Goal: Information Seeking & Learning: Learn about a topic

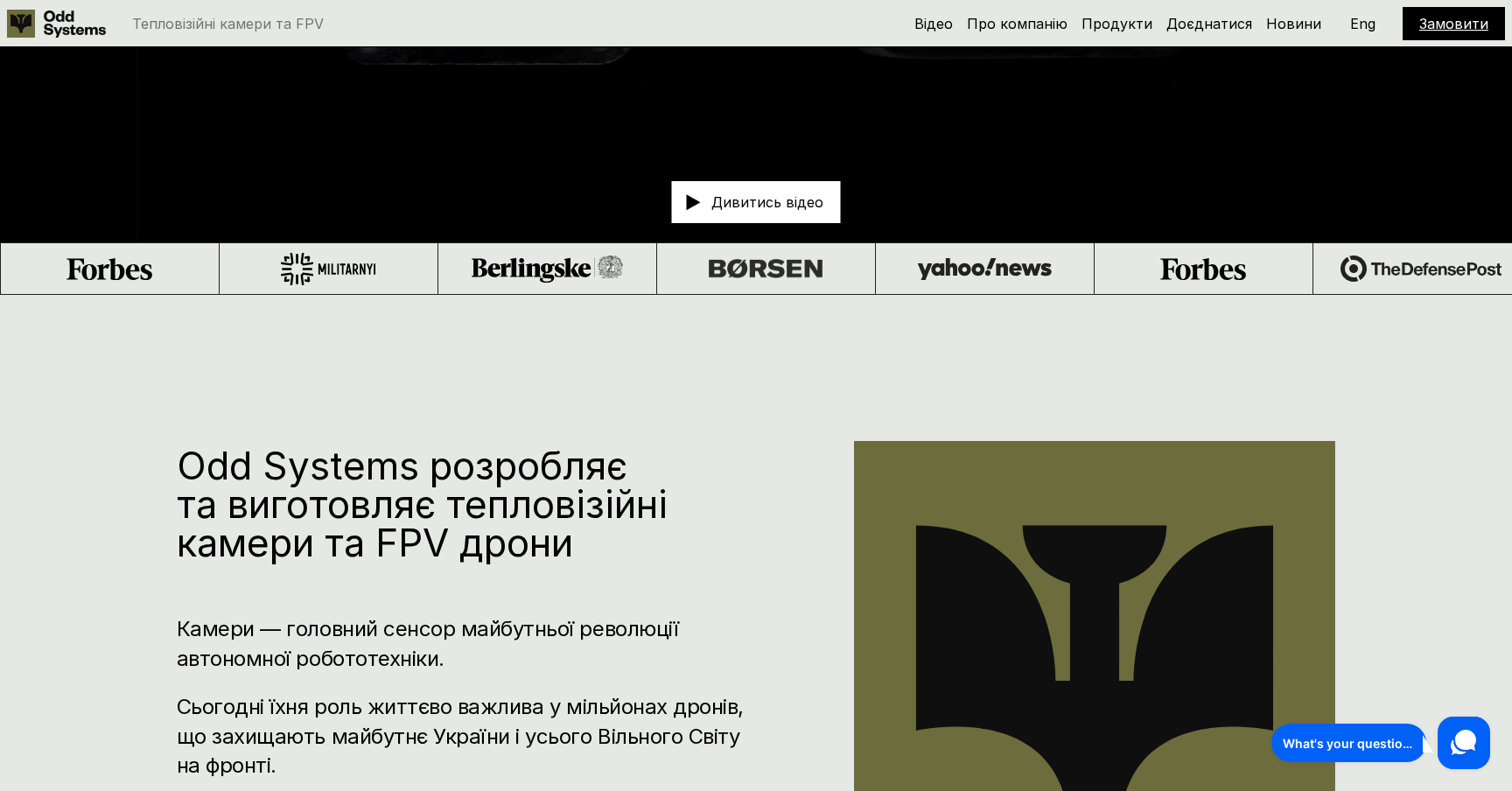
scroll to position [730, 0]
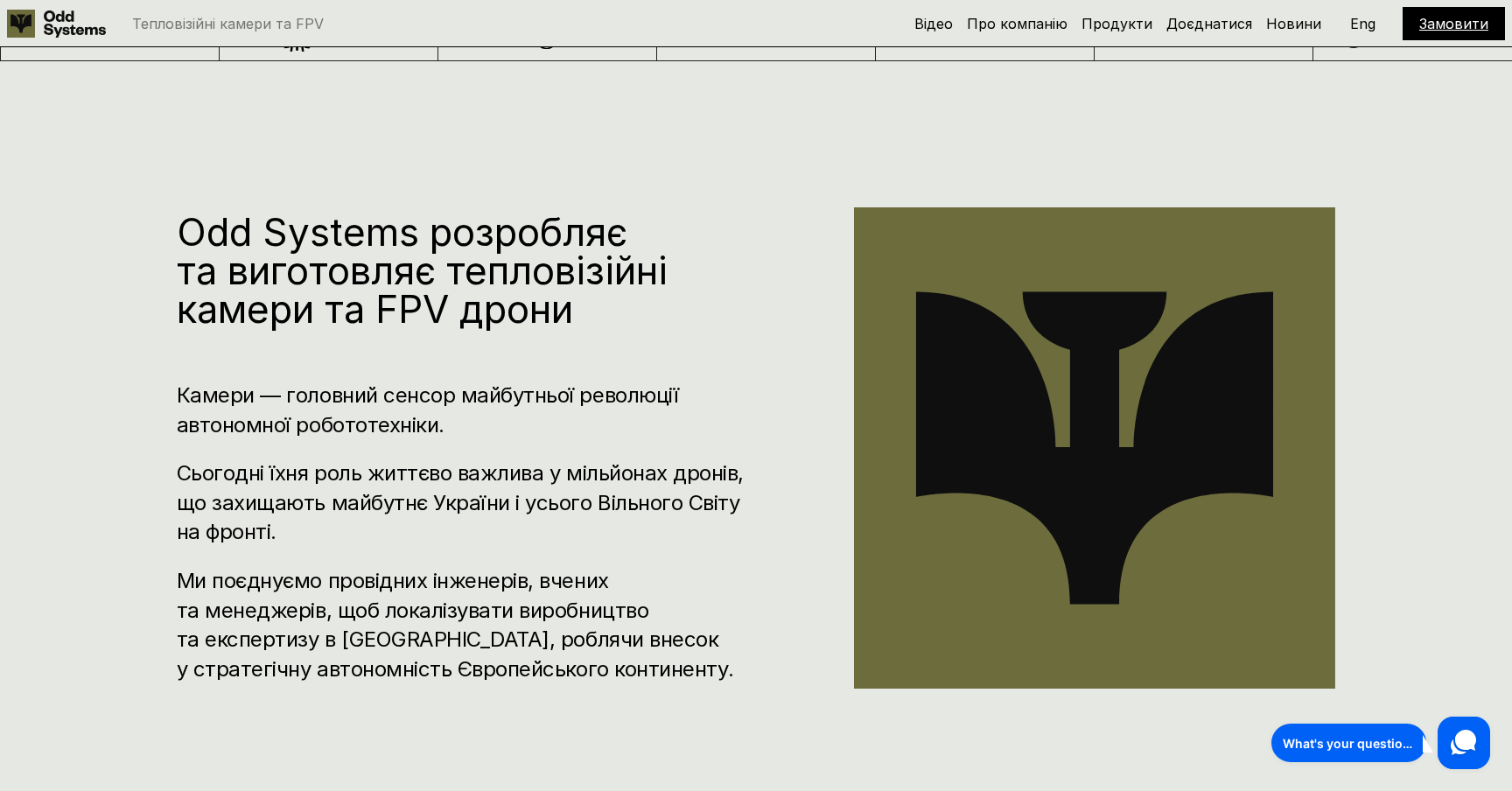
drag, startPoint x: 168, startPoint y: 381, endPoint x: 581, endPoint y: 427, distance: 415.6
click at [581, 427] on div "Odd Systems розробляє та виготовляє тепловізійні камери та FPV дрони Камери — г…" at bounding box center [756, 457] width 1512 height 791
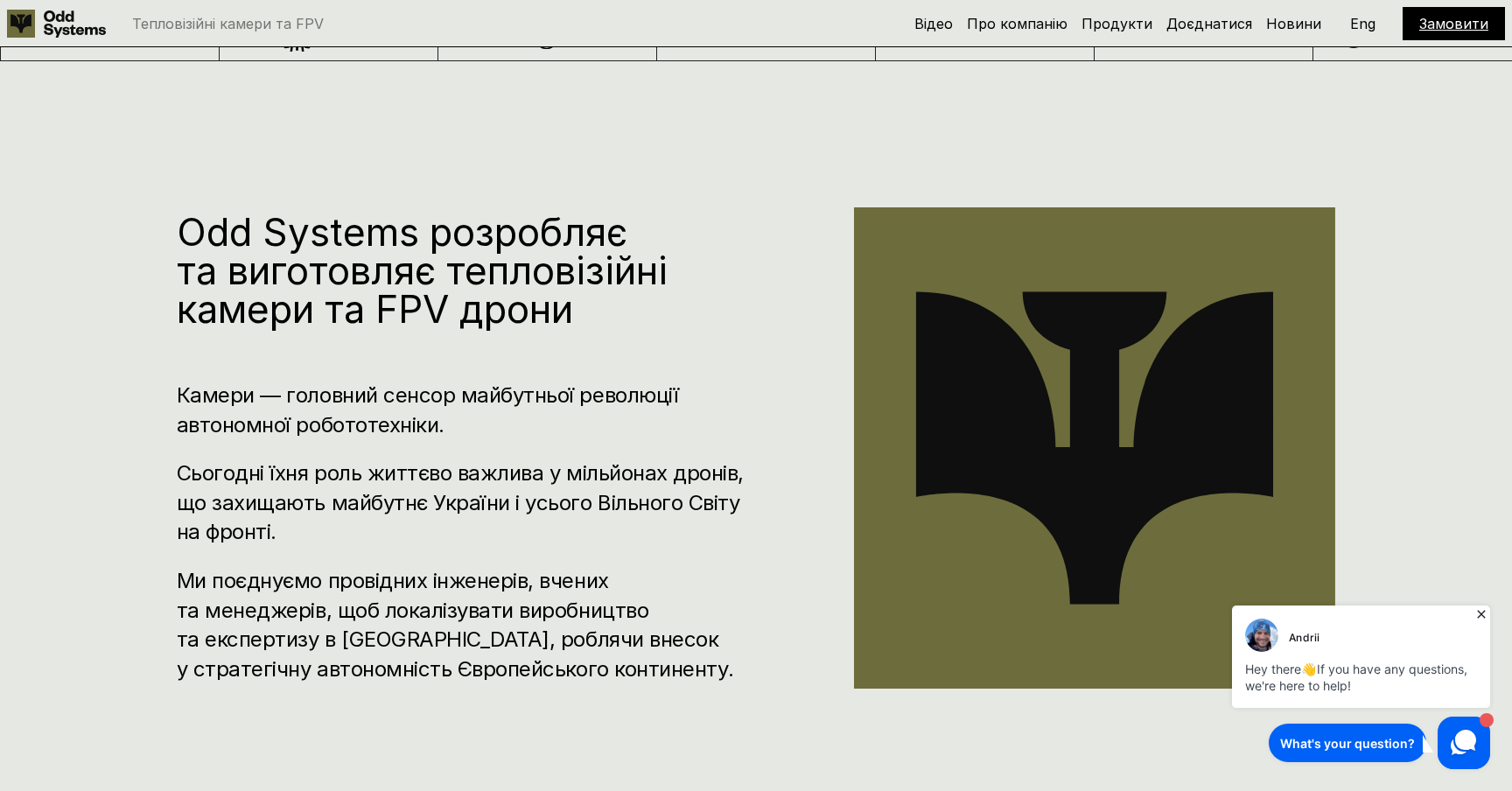
click at [581, 427] on h3 "Камери — головний сенсор майбутньої революції автономної робототехніки." at bounding box center [462, 410] width 572 height 59
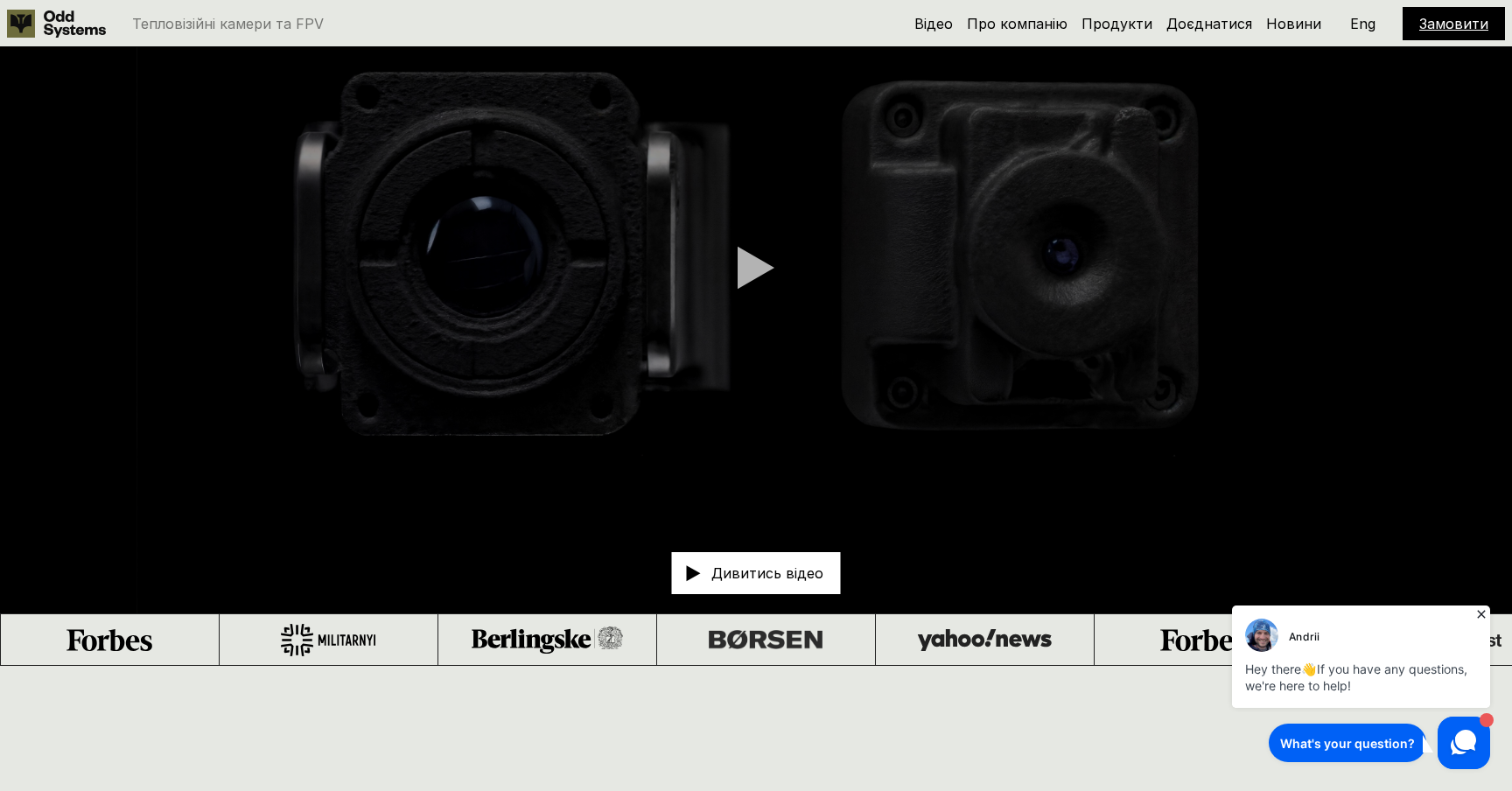
scroll to position [0, 0]
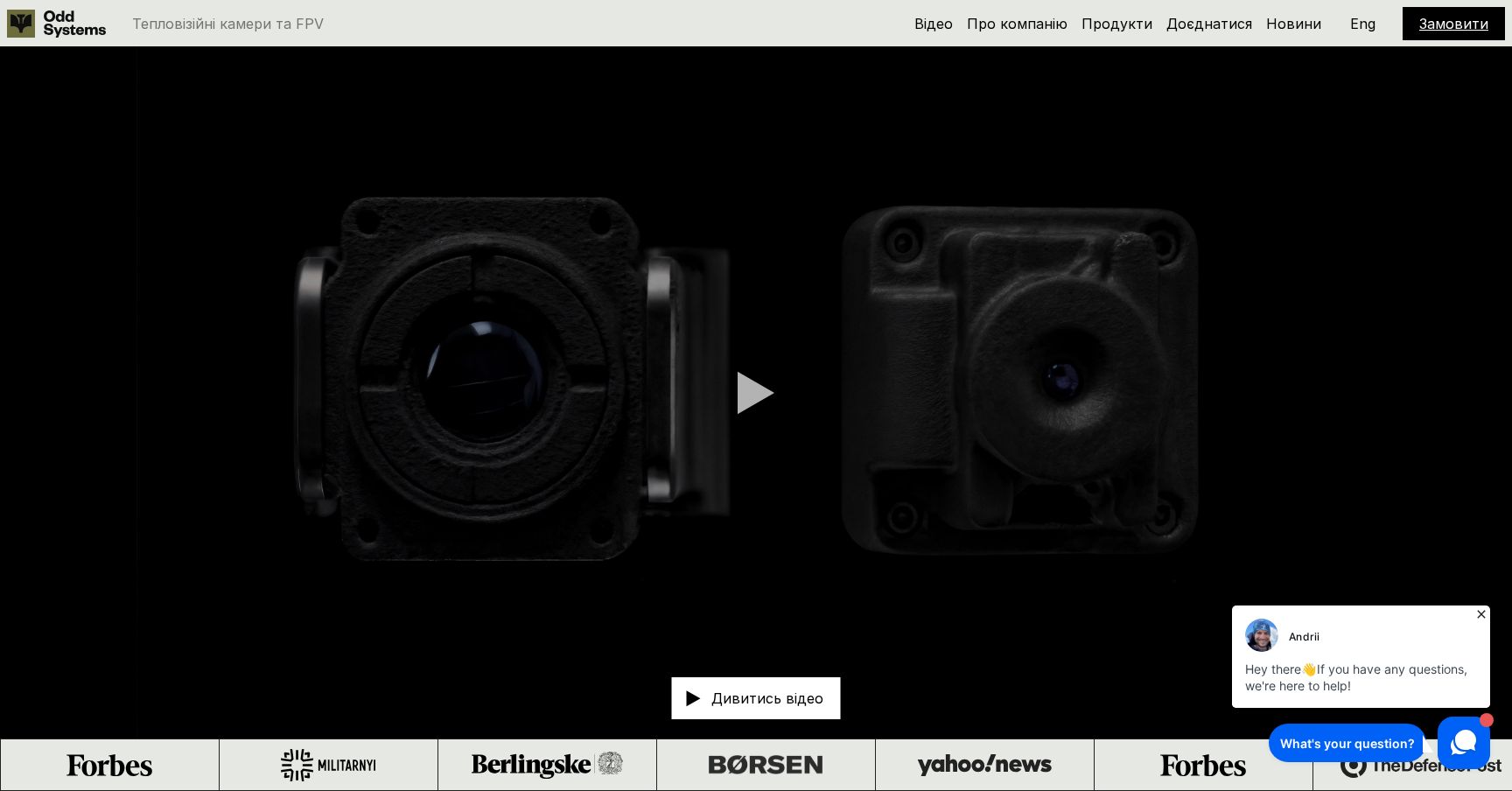
click at [1480, 614] on icon at bounding box center [1480, 614] width 8 height 8
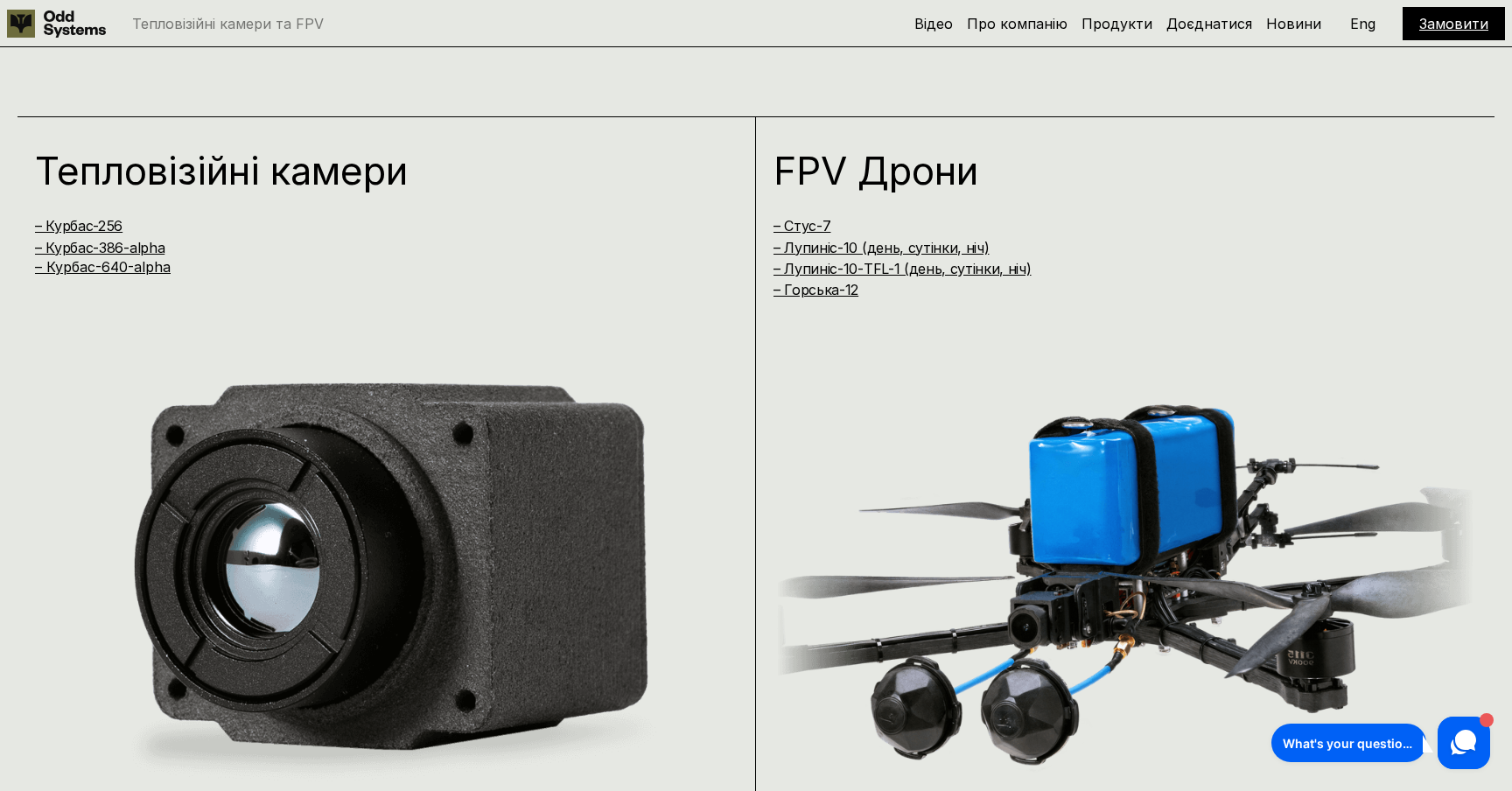
scroll to position [1484, 0]
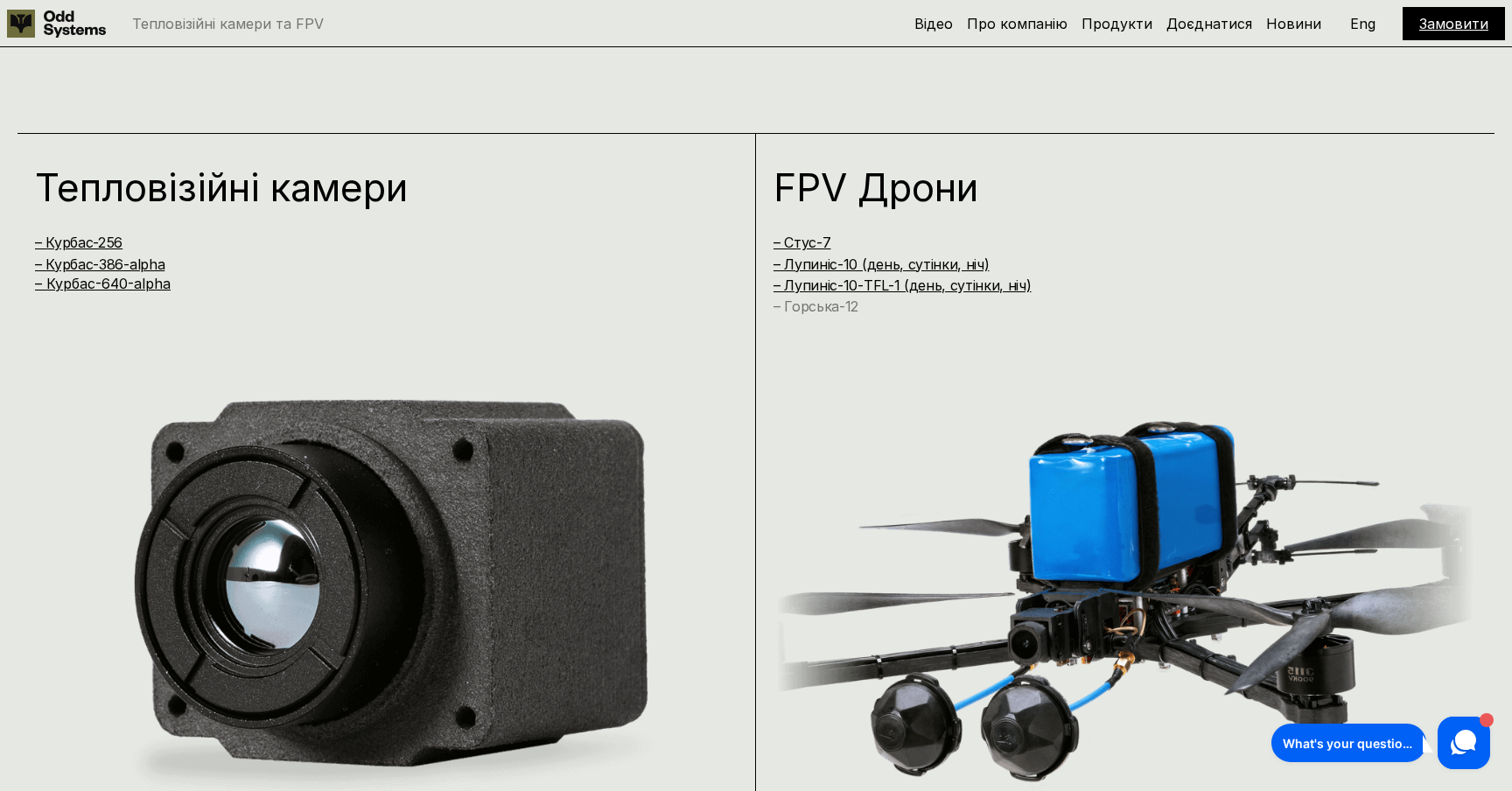
click at [819, 306] on link "– Горська-12" at bounding box center [816, 306] width 85 height 18
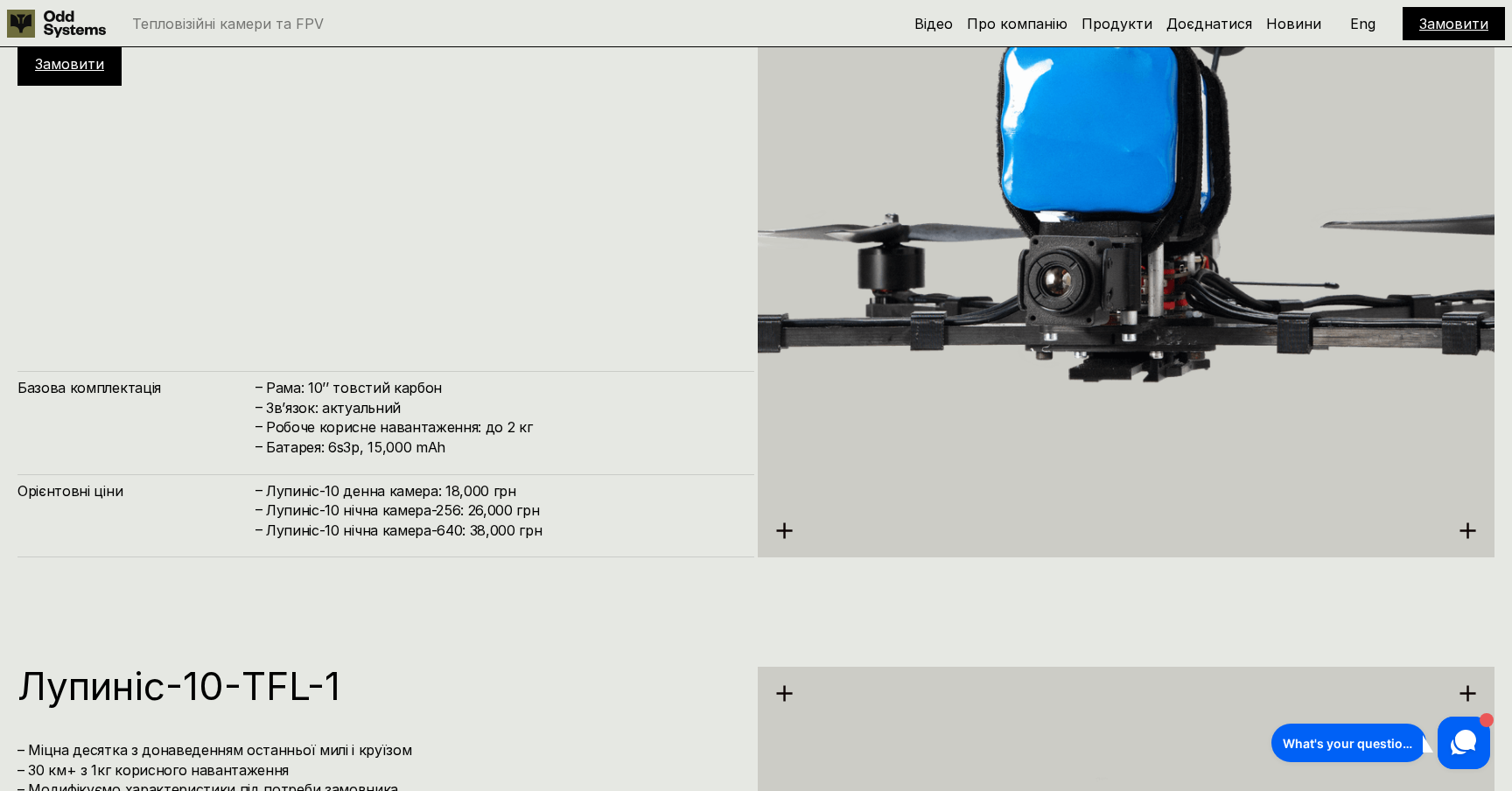
scroll to position [5599, 0]
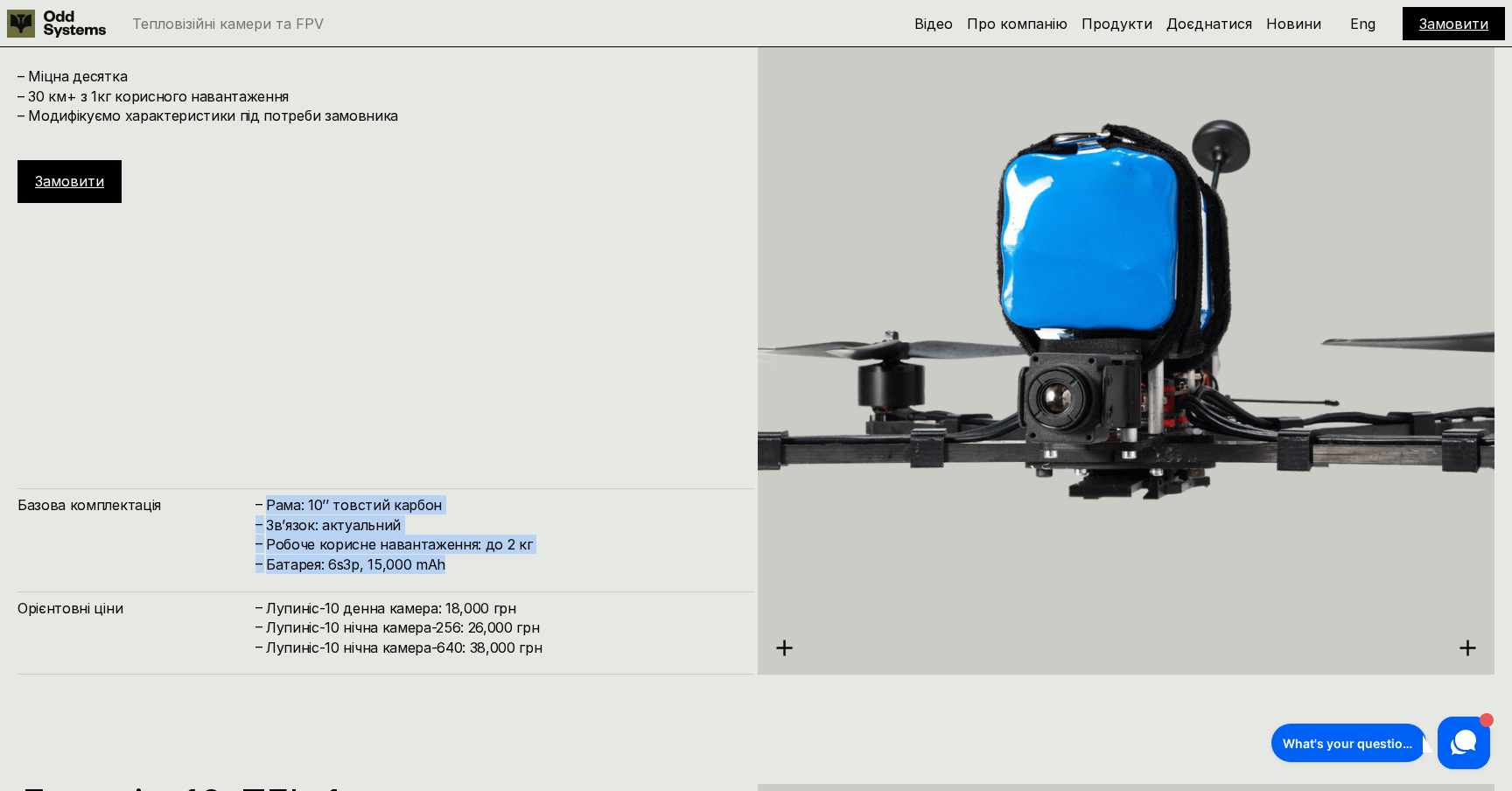
drag, startPoint x: 400, startPoint y: 528, endPoint x: 527, endPoint y: 566, distance: 132.6
click at [527, 566] on div "– Рама: 10’’ товстий карбон – Зв’язок: актуальний – Робоче корисне навантаження…" at bounding box center [495, 534] width 483 height 79
click at [527, 566] on h4 "Батарея: 6s3p, 15,000 mAh" at bounding box center [501, 564] width 471 height 20
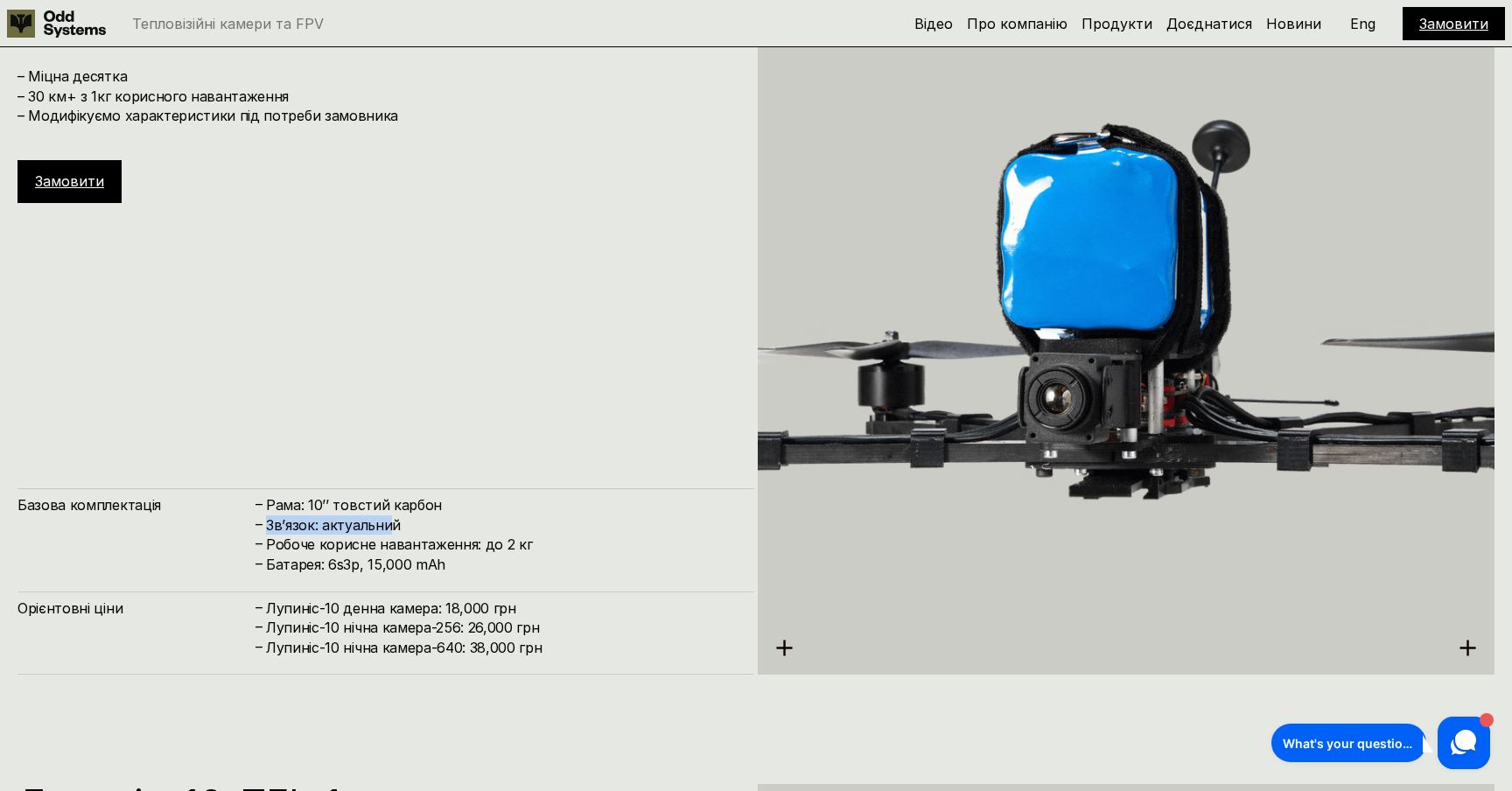
drag, startPoint x: 268, startPoint y: 524, endPoint x: 398, endPoint y: 528, distance: 130.1
click at [395, 526] on h4 "Зв’язок: актуальний" at bounding box center [501, 525] width 471 height 20
drag, startPoint x: 276, startPoint y: 544, endPoint x: 542, endPoint y: 545, distance: 266.0
click at [542, 545] on h4 "Робоче корисне навантаження: до 2 кг" at bounding box center [501, 544] width 471 height 20
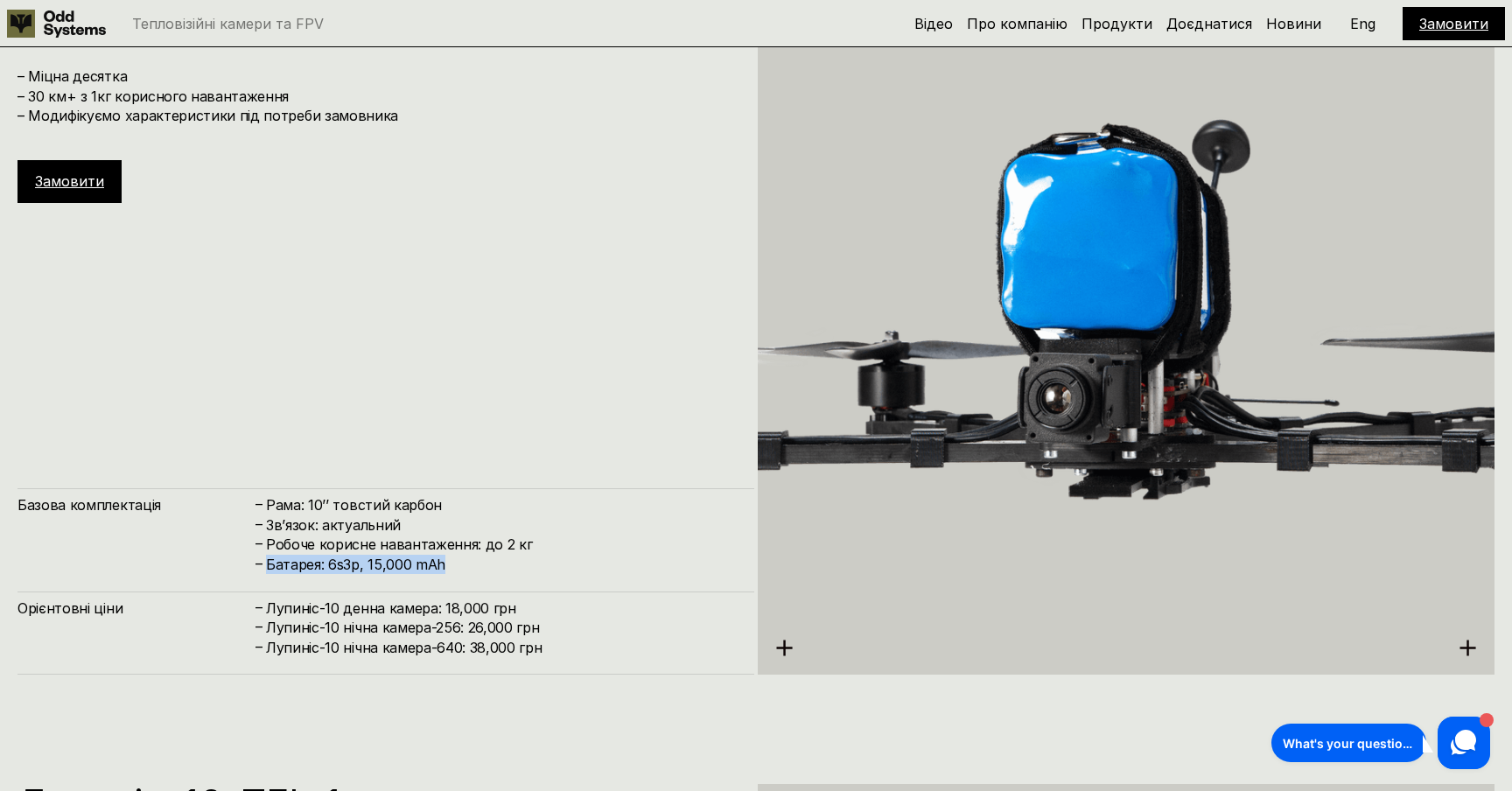
drag, startPoint x: 271, startPoint y: 562, endPoint x: 498, endPoint y: 566, distance: 227.0
click at [498, 566] on h4 "Батарея: 6s3p, 15,000 mAh" at bounding box center [501, 564] width 471 height 20
drag, startPoint x: 270, startPoint y: 602, endPoint x: 538, endPoint y: 610, distance: 268.1
click at [538, 610] on h4 "Лупиніс-10 денна камера: 18,000 грн" at bounding box center [501, 608] width 471 height 20
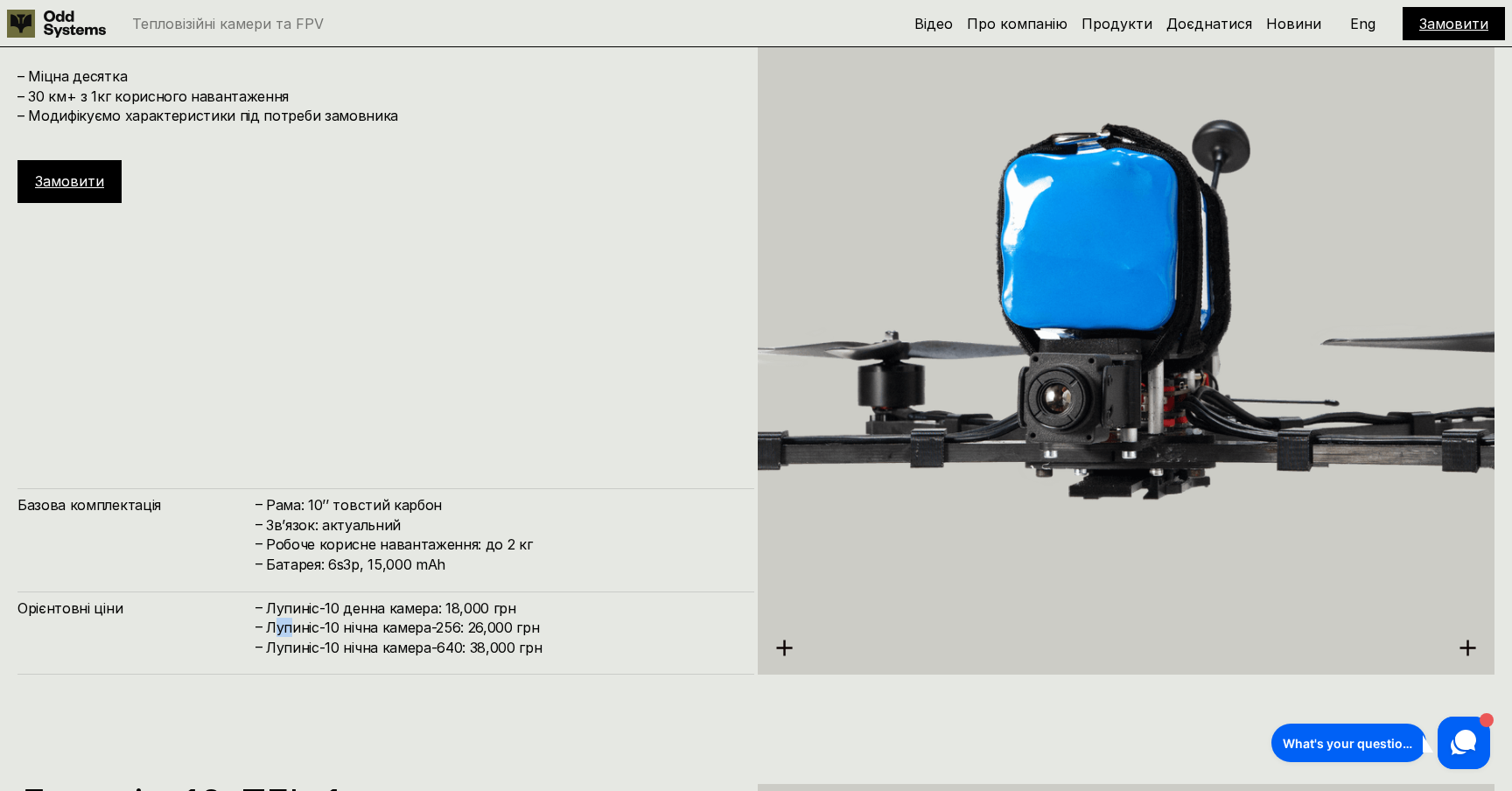
drag, startPoint x: 291, startPoint y: 629, endPoint x: 278, endPoint y: 629, distance: 13.0
click at [278, 629] on h4 "Лупиніс-10 нічна камера-256: 26,000 грн" at bounding box center [501, 627] width 471 height 20
drag, startPoint x: 288, startPoint y: 629, endPoint x: 578, endPoint y: 630, distance: 290.0
click at [578, 630] on h4 "Лупиніс-10 нічна камера-256: 26,000 грн" at bounding box center [501, 627] width 471 height 20
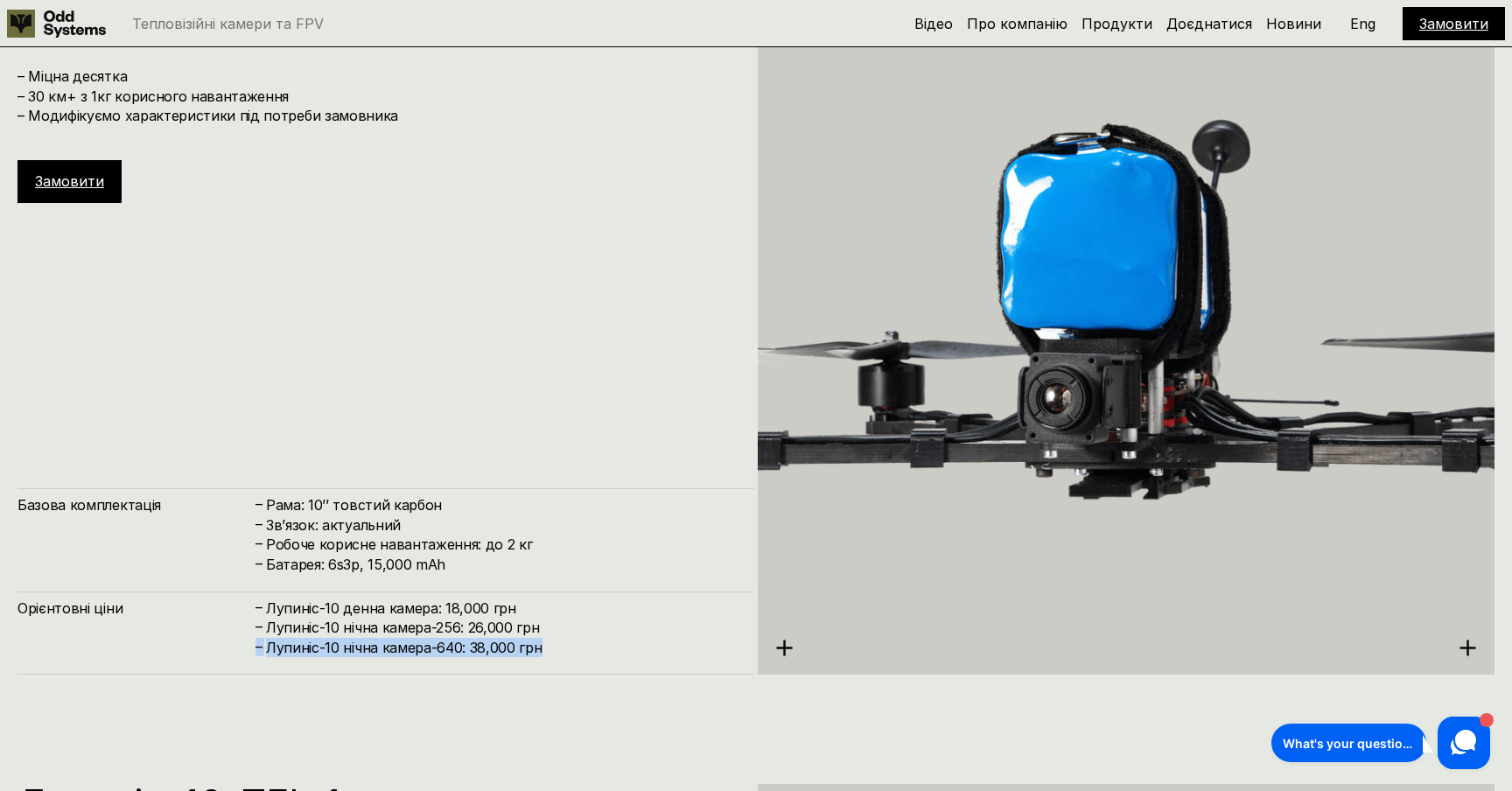
drag, startPoint x: 252, startPoint y: 646, endPoint x: 625, endPoint y: 645, distance: 373.0
click at [625, 645] on div "Орієнтовні ціни – [PERSON_NAME]-10 денна камера: 18,000 грн – [PERSON_NAME]-10 …" at bounding box center [386, 633] width 737 height 83
click at [625, 645] on h4 "Лупиніс-10 нічна камера-640: 38,000 грн" at bounding box center [501, 647] width 471 height 20
drag, startPoint x: 475, startPoint y: 646, endPoint x: 572, endPoint y: 646, distance: 97.0
click at [572, 646] on h4 "Лупиніс-10 нічна камера-640: 38,000 грн" at bounding box center [501, 647] width 471 height 20
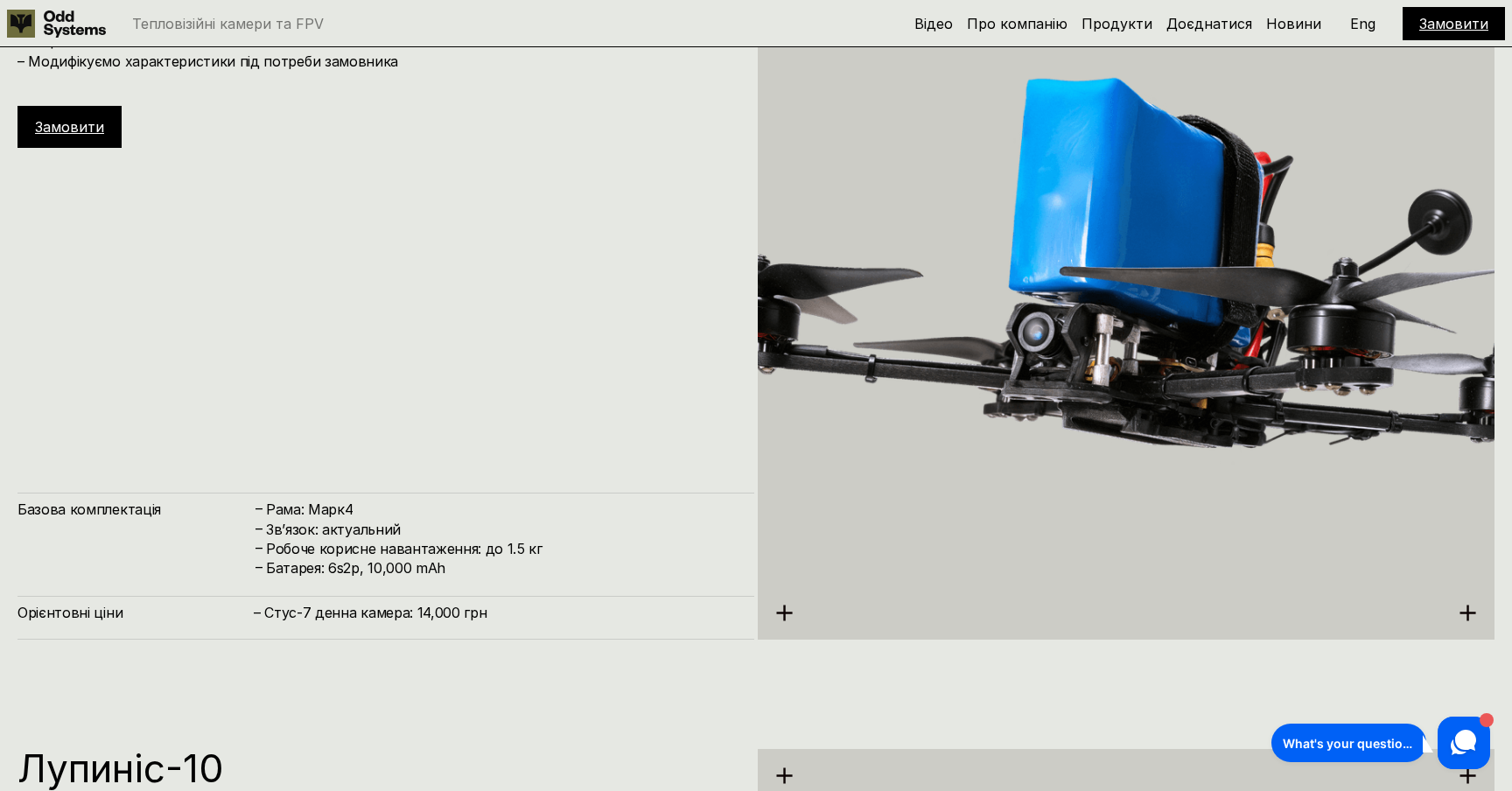
scroll to position [4841, 0]
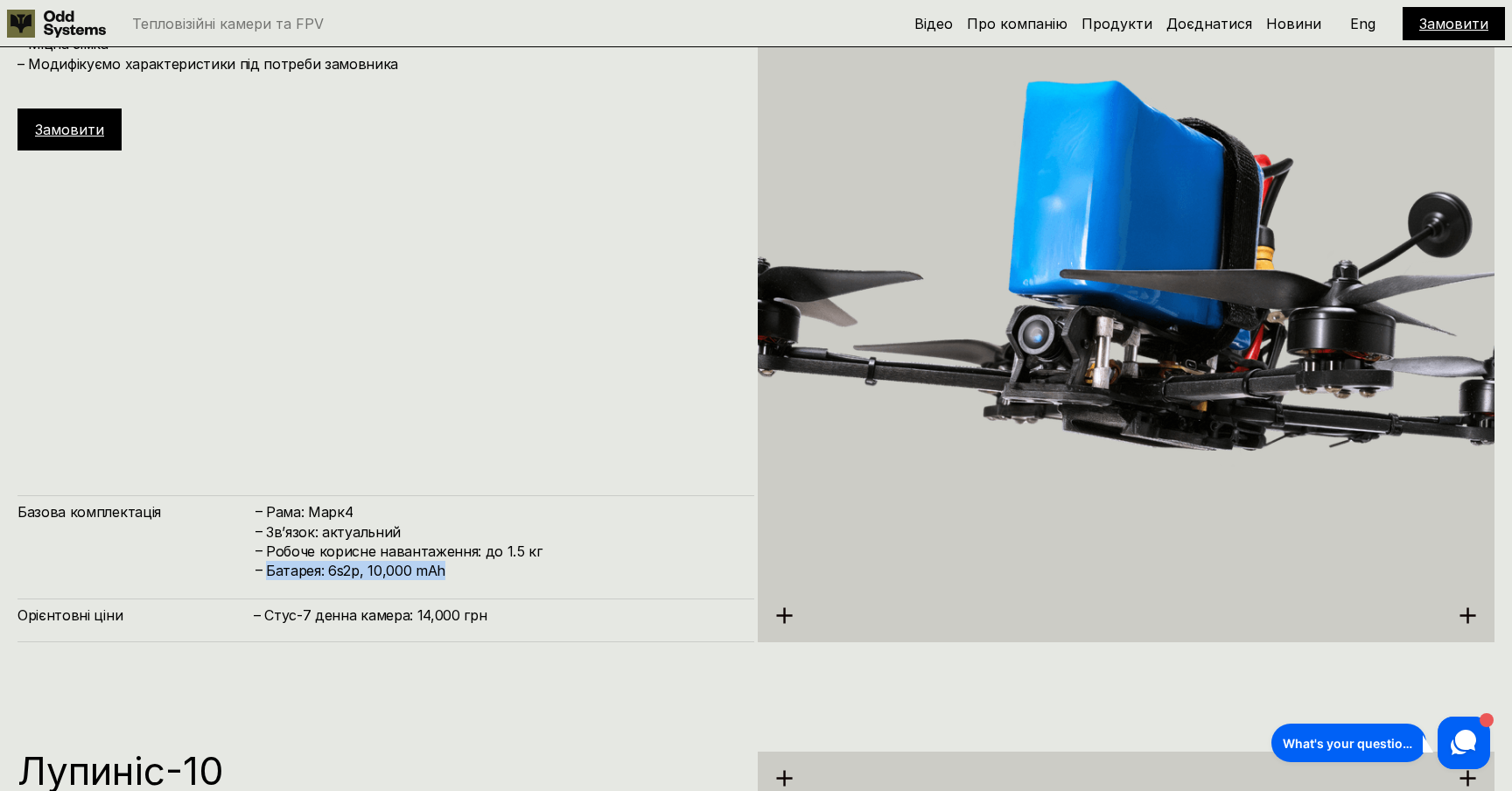
drag, startPoint x: 261, startPoint y: 573, endPoint x: 553, endPoint y: 573, distance: 292.0
click at [553, 573] on div "– Батарея: 6s2p, 10,000 mAh" at bounding box center [495, 570] width 483 height 20
drag, startPoint x: 262, startPoint y: 615, endPoint x: 506, endPoint y: 617, distance: 244.0
click at [506, 617] on h4 "– Стус-7 денна камера: 14,000 грн" at bounding box center [495, 615] width 483 height 20
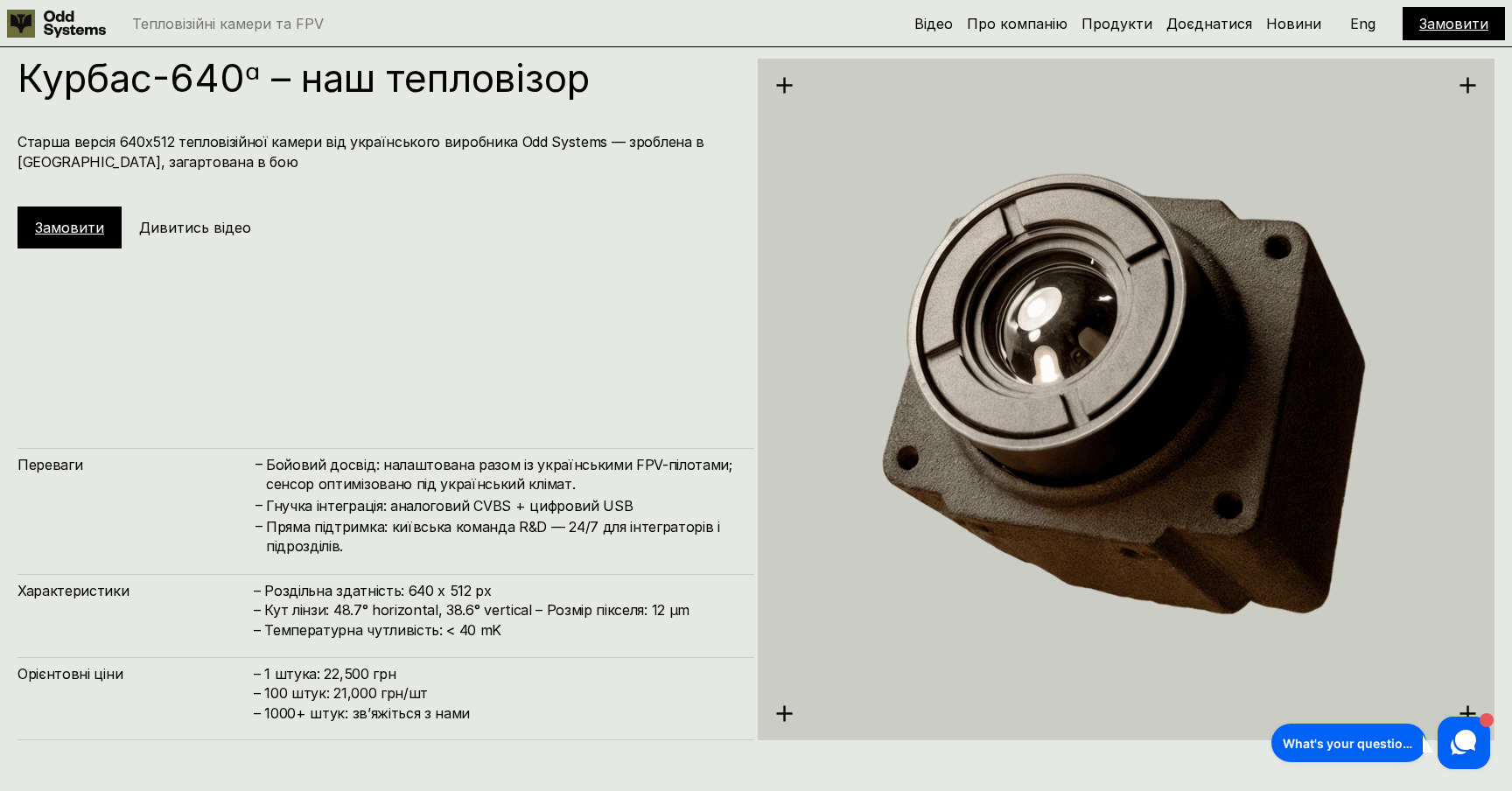
scroll to position [3962, 0]
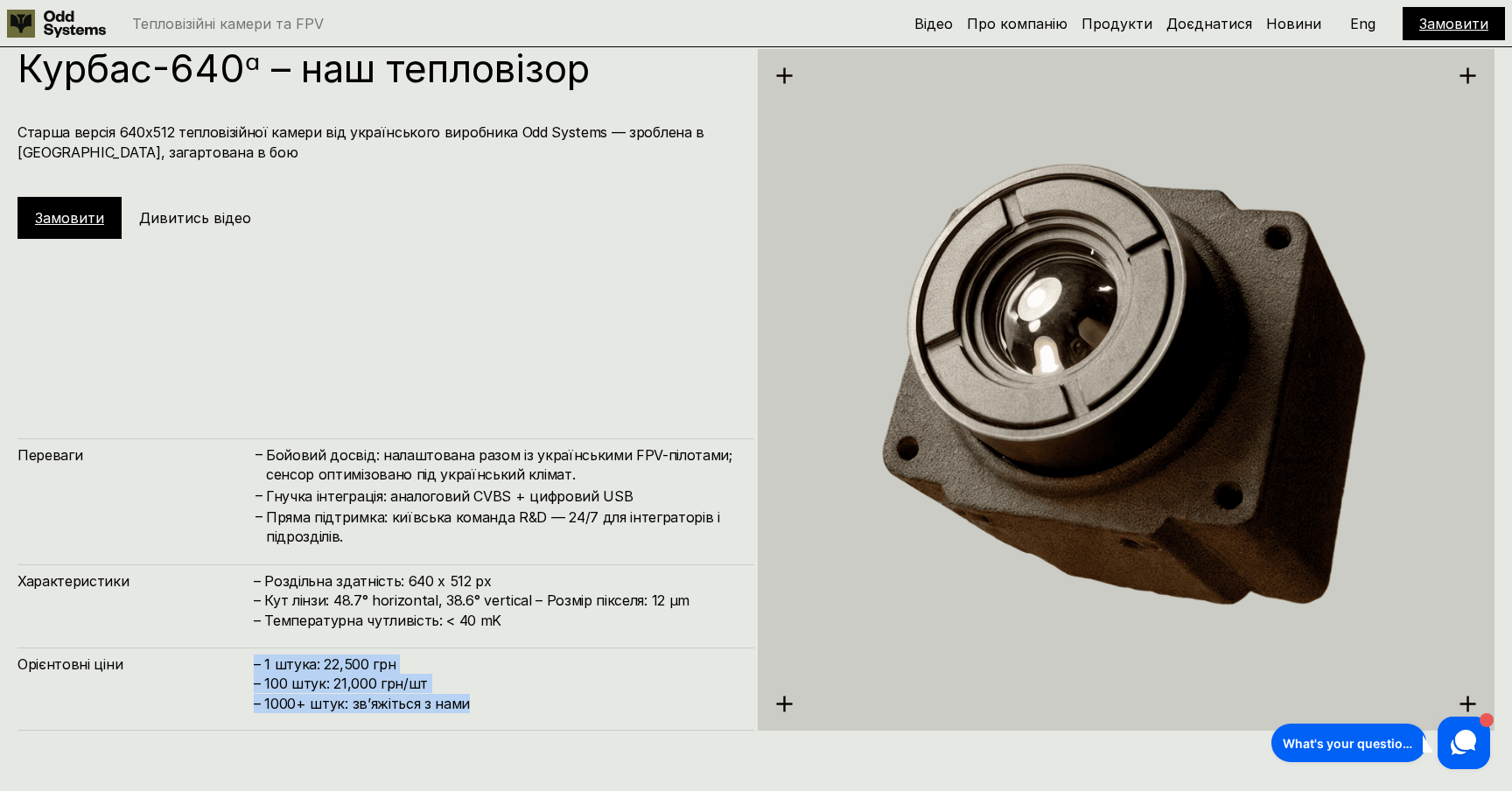
drag, startPoint x: 294, startPoint y: 664, endPoint x: 549, endPoint y: 701, distance: 257.7
click at [549, 701] on div "Орієнтовні ціни – 1 штука: 22,500 грн – 100 штук: 21,000 грн/шт – ⁠1000+ штук: …" at bounding box center [386, 689] width 737 height 83
click at [549, 701] on h4 "– 1 штука: 22,500 грн – 100 штук: 21,000 грн/шт – ⁠1000+ штук: звʼяжіться з нами" at bounding box center [495, 684] width 483 height 59
drag, startPoint x: 345, startPoint y: 682, endPoint x: 444, endPoint y: 684, distance: 99.0
click at [443, 684] on h4 "– 1 штука: 22,500 грн – 100 штук: 21,000 грн/шт – ⁠1000+ штук: звʼяжіться з нами" at bounding box center [495, 684] width 483 height 59
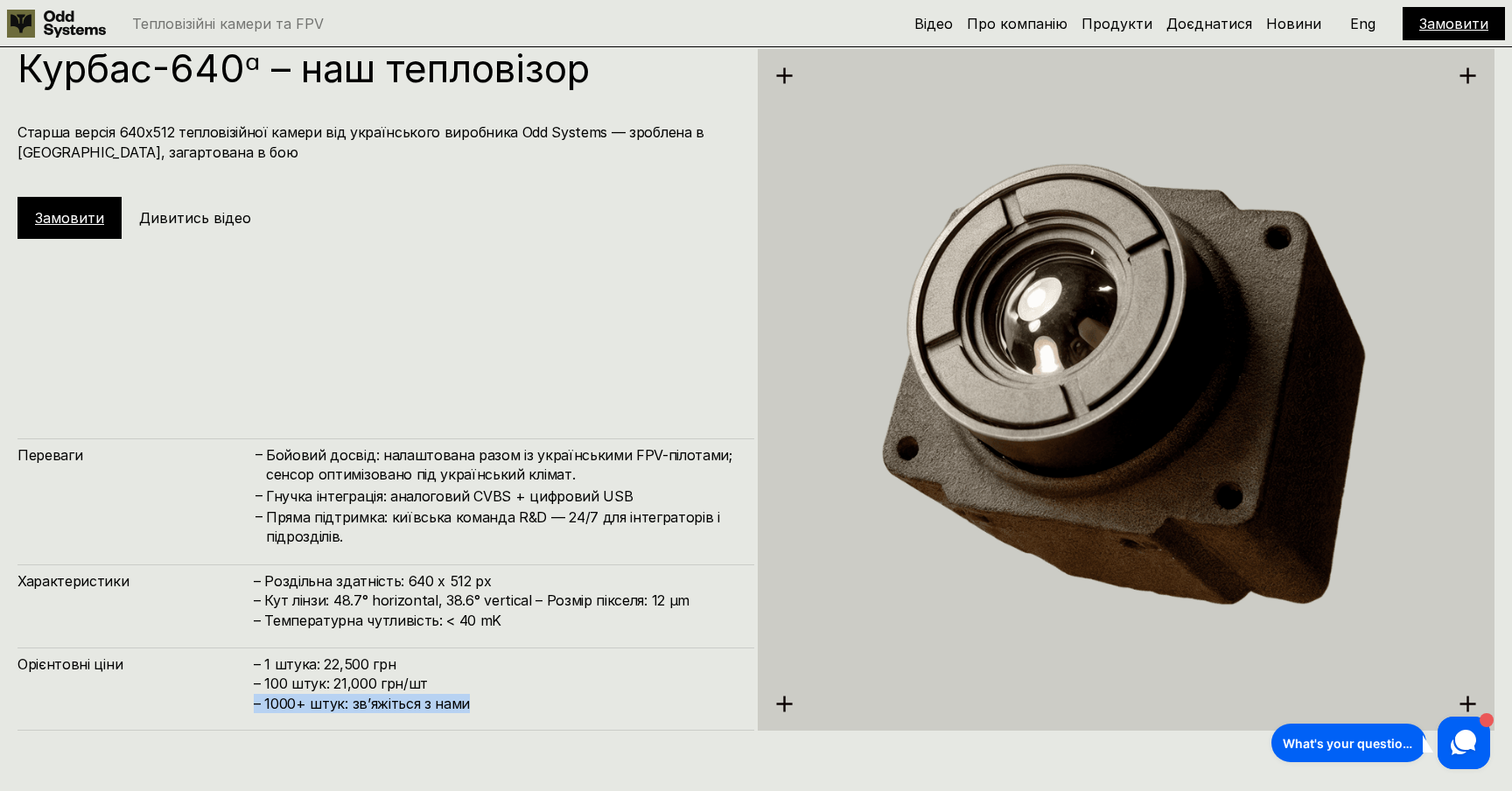
drag, startPoint x: 284, startPoint y: 705, endPoint x: 518, endPoint y: 706, distance: 234.0
click at [518, 706] on div "Орієнтовні ціни – 1 штука: 22,500 грн – 100 штук: 21,000 грн/шт – ⁠1000+ штук: …" at bounding box center [386, 689] width 737 height 83
click at [518, 706] on h4 "– 1 штука: 22,500 грн – 100 штук: 21,000 грн/шт – ⁠1000+ штук: звʼяжіться з нами" at bounding box center [495, 684] width 483 height 59
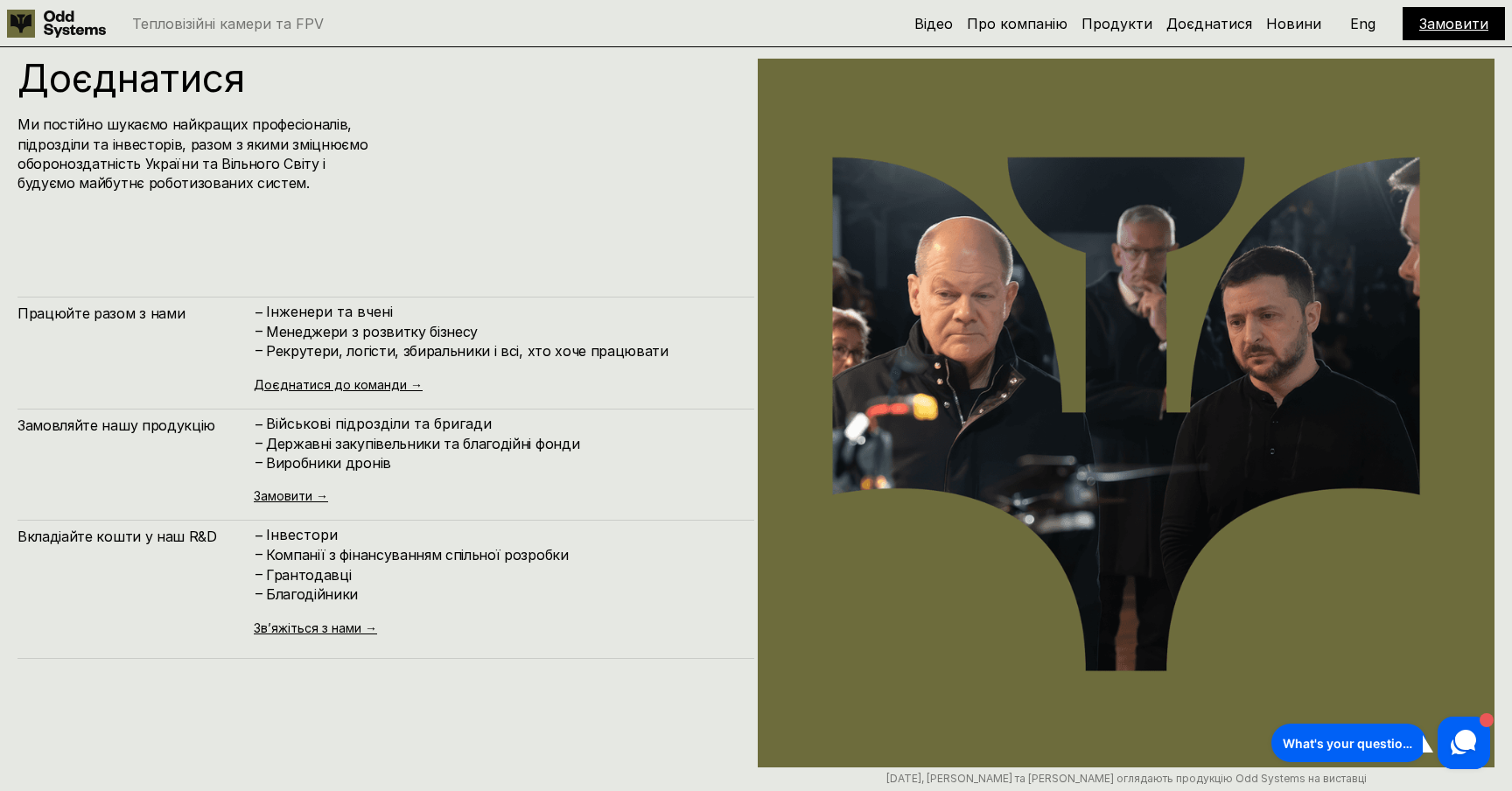
scroll to position [7911, 0]
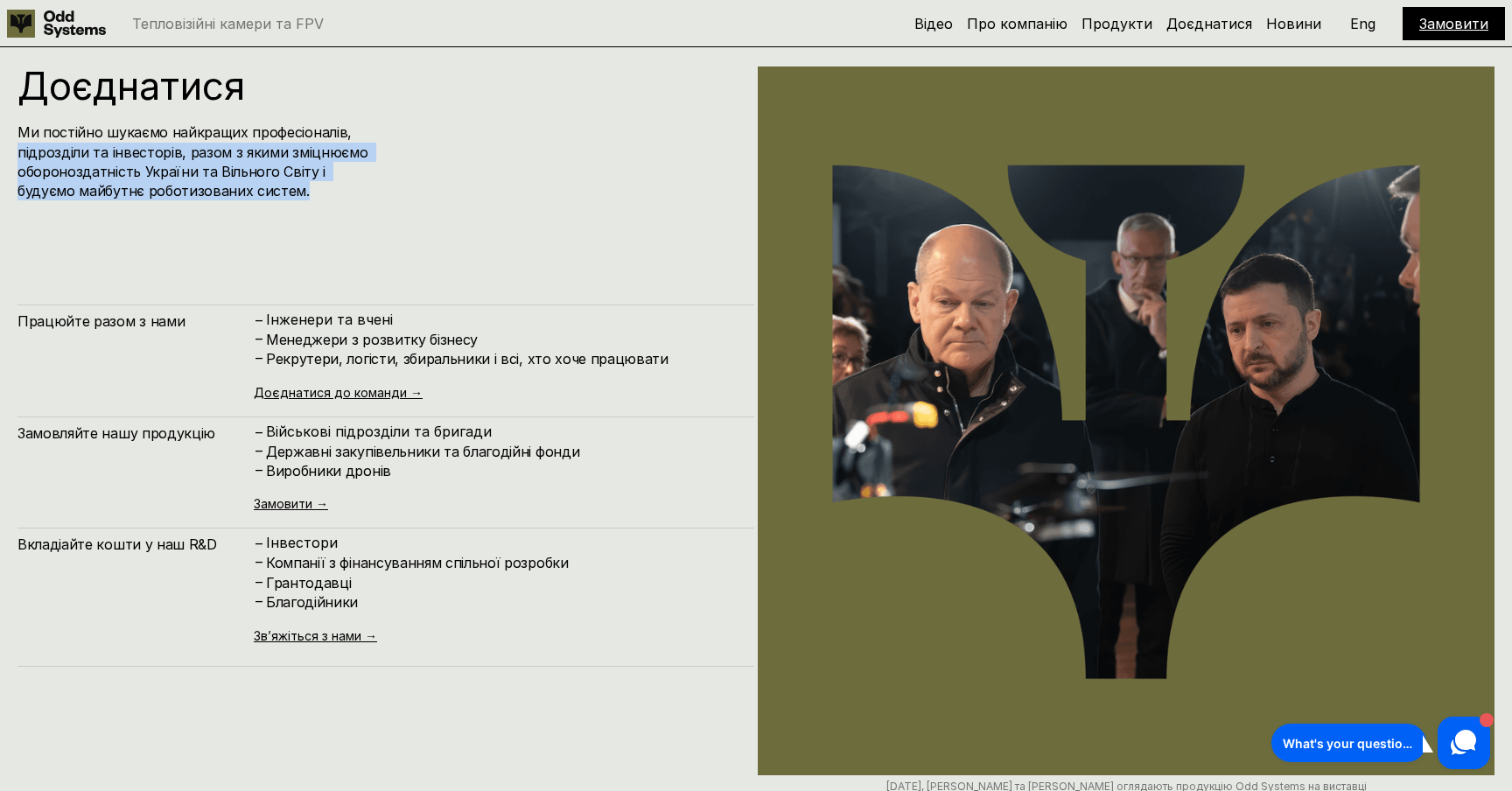
drag, startPoint x: 20, startPoint y: 151, endPoint x: 320, endPoint y: 192, distance: 302.8
click at [320, 192] on h4 "Ми постійно шукаємо найкращих професіоналів, підрозділи та інвесторів, разом з …" at bounding box center [194, 161] width 353 height 79
click at [319, 193] on h4 "Ми постійно шукаємо найкращих професіоналів, підрозділи та інвесторів, разом з …" at bounding box center [194, 161] width 353 height 79
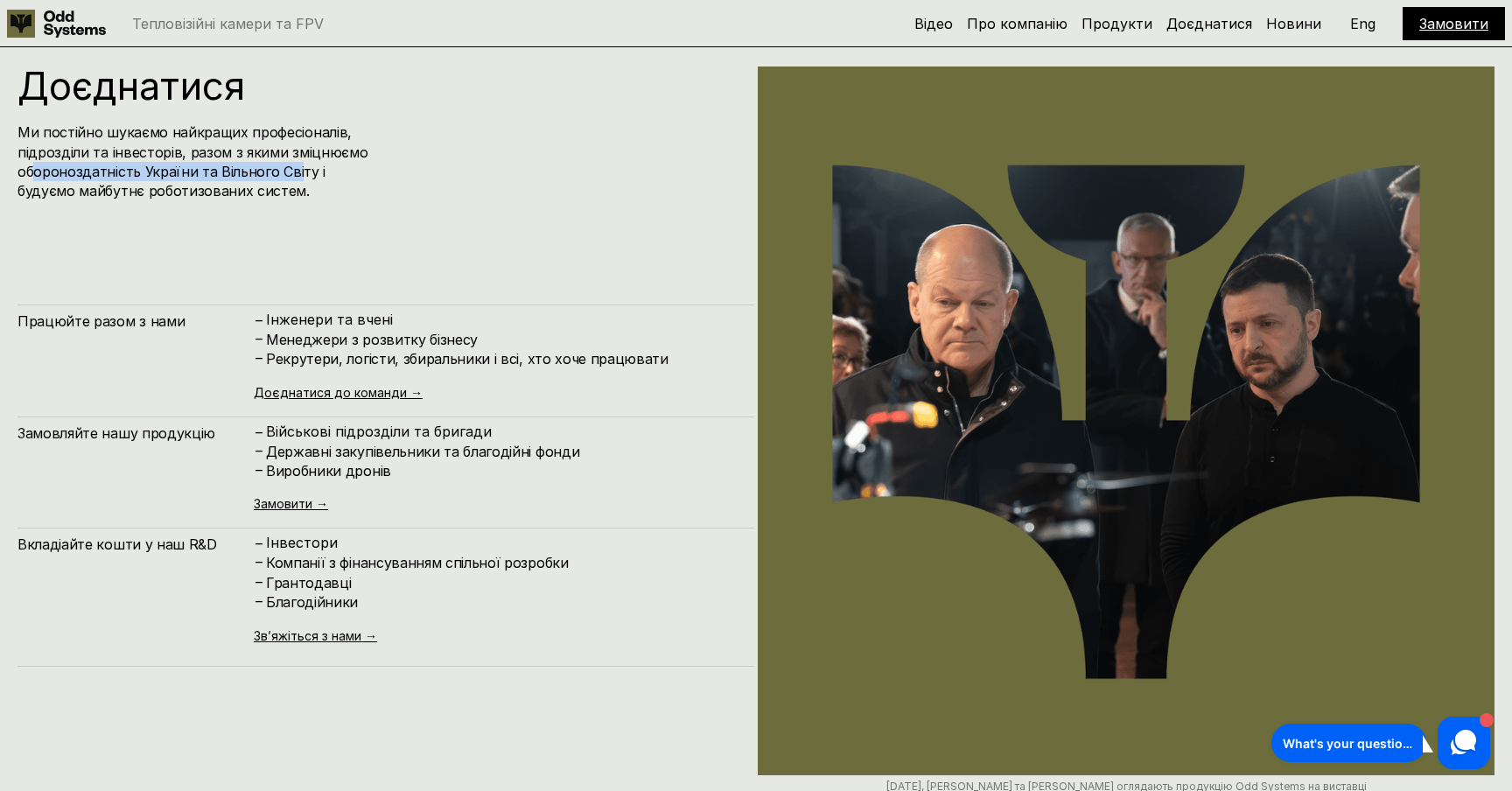
drag, startPoint x: 72, startPoint y: 174, endPoint x: 294, endPoint y: 176, distance: 222.0
click at [294, 176] on h4 "Ми постійно шукаємо найкращих професіоналів, підрозділи та інвесторів, разом з …" at bounding box center [194, 161] width 353 height 79
drag, startPoint x: 19, startPoint y: 186, endPoint x: 304, endPoint y: 192, distance: 285.1
click at [304, 192] on div "Доєднатися Ми постійно шукаємо найкращих професіоналів, підрозділи та інвесторі…" at bounding box center [756, 480] width 1512 height 967
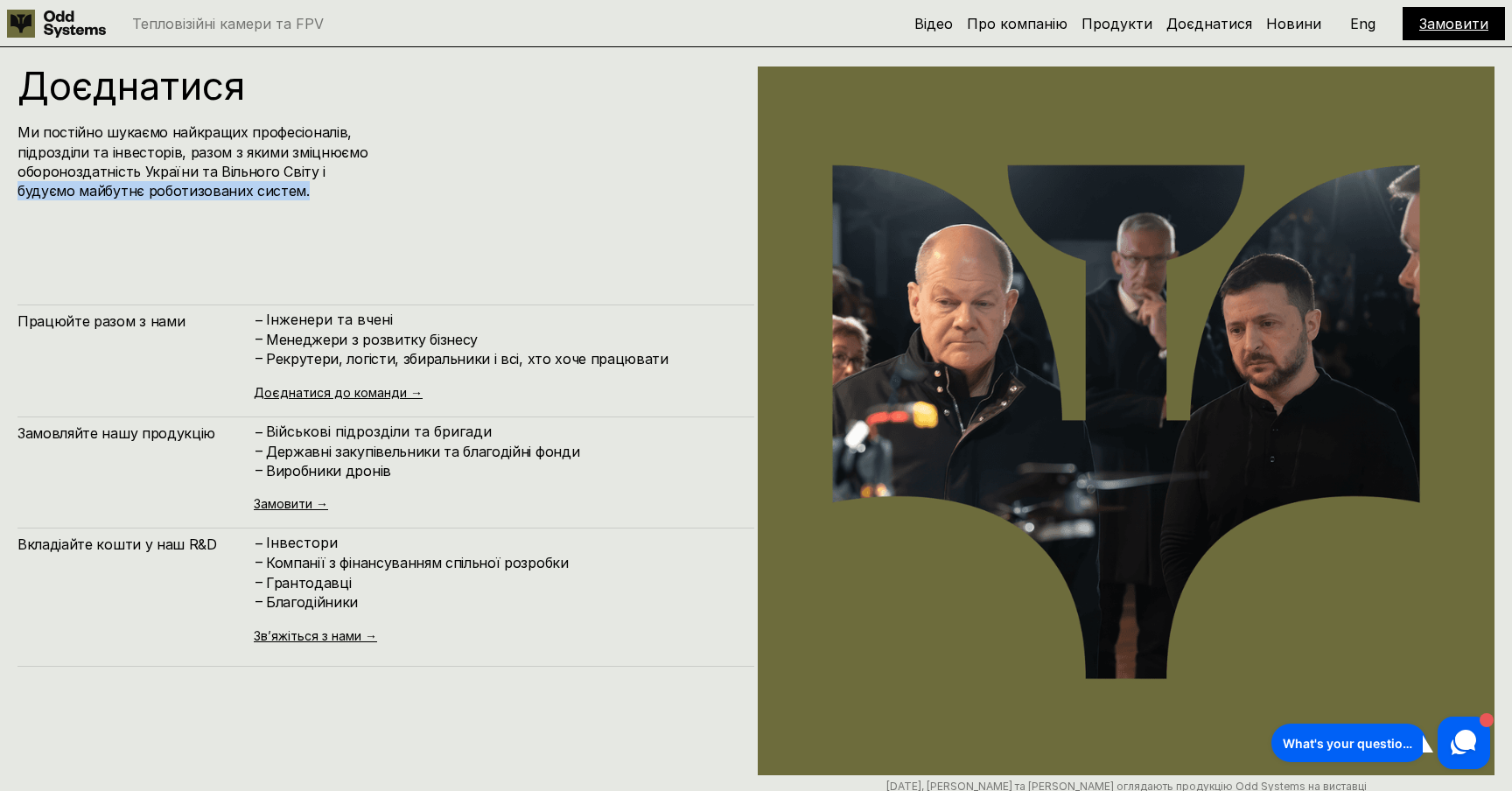
drag, startPoint x: 281, startPoint y: 317, endPoint x: 343, endPoint y: 334, distance: 64.3
click at [440, 319] on div "– Інженери та вчені" at bounding box center [495, 320] width 483 height 19
drag, startPoint x: 264, startPoint y: 335, endPoint x: 477, endPoint y: 350, distance: 213.5
click at [545, 344] on div "– Менеджери з розвитку бізнесу" at bounding box center [495, 340] width 483 height 20
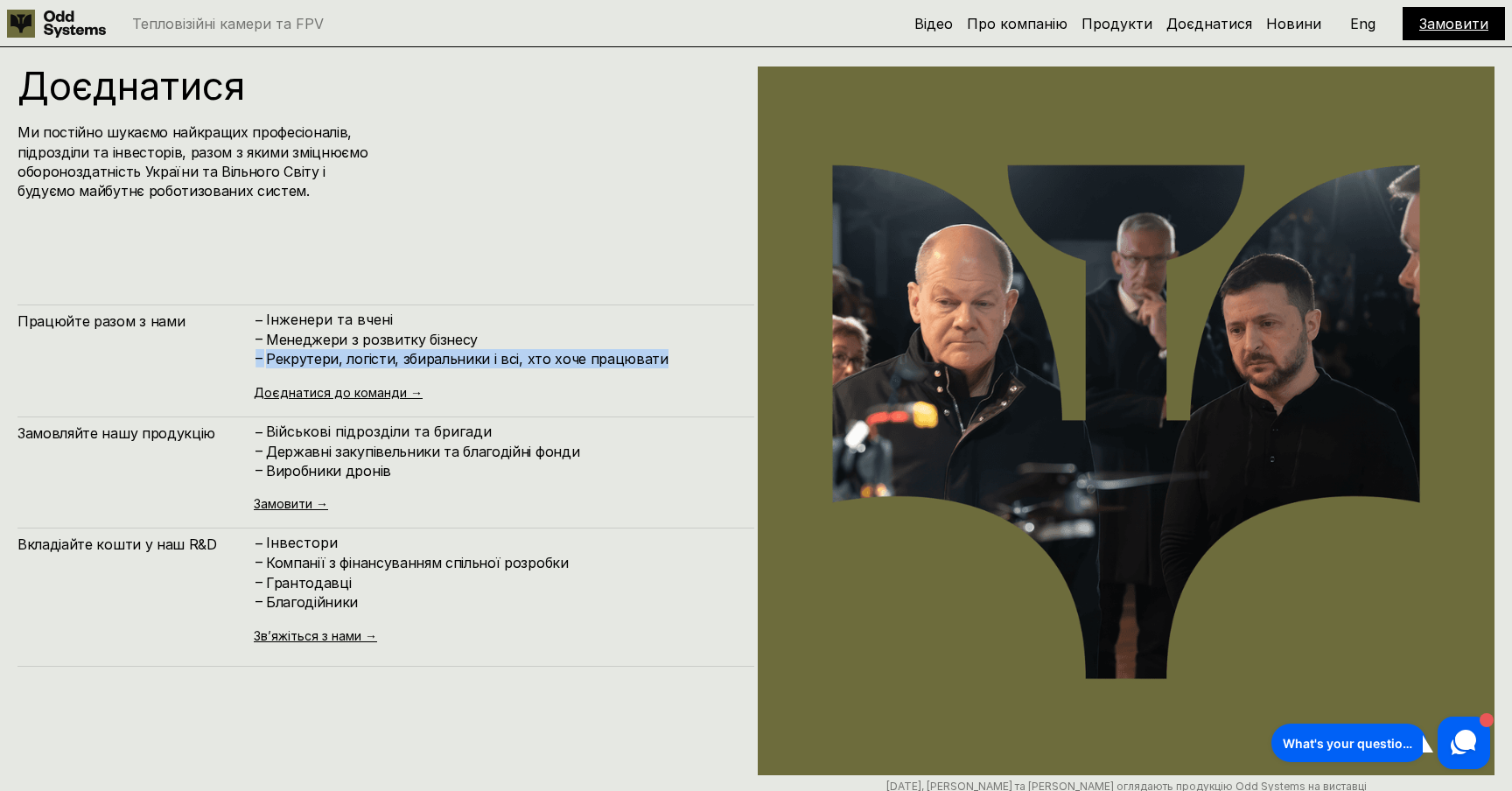
drag, startPoint x: 469, startPoint y: 364, endPoint x: 691, endPoint y: 366, distance: 222.0
click at [691, 366] on div "– [PERSON_NAME], логісти, збиральники і всі, хто хоче працювати" at bounding box center [495, 359] width 483 height 20
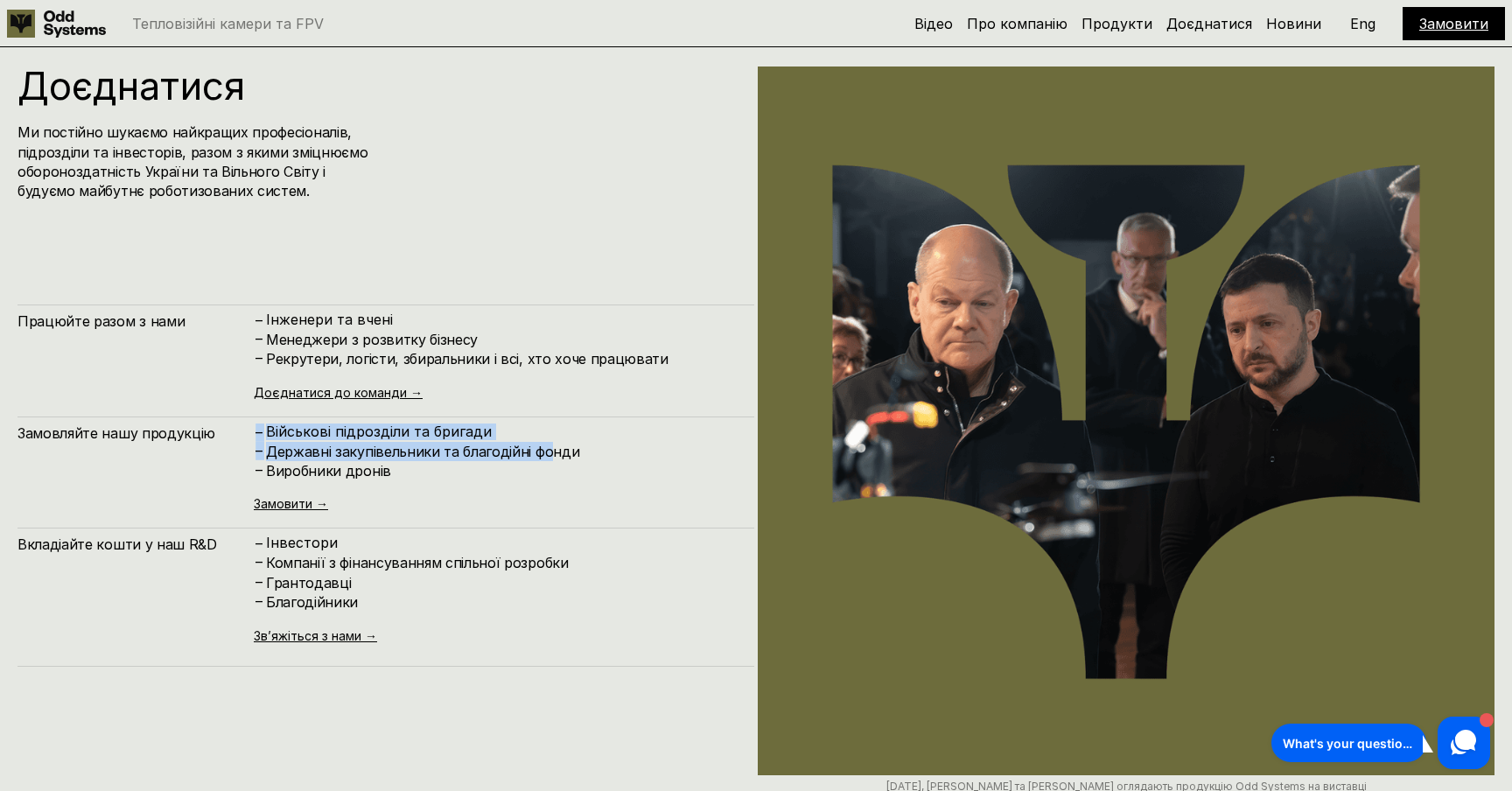
drag, startPoint x: 298, startPoint y: 437, endPoint x: 548, endPoint y: 442, distance: 250.0
click at [549, 442] on div "Замовляйте нашу продукцію – Військові підрозділи та бригади – Державні закупіве…" at bounding box center [386, 464] width 737 height 95
click at [350, 462] on h4 "Виробники дронів" at bounding box center [501, 471] width 471 height 20
drag, startPoint x: 375, startPoint y: 457, endPoint x: 541, endPoint y: 459, distance: 166.0
click at [553, 459] on h4 "Державні закупівельники та благодійні фонди" at bounding box center [501, 451] width 471 height 20
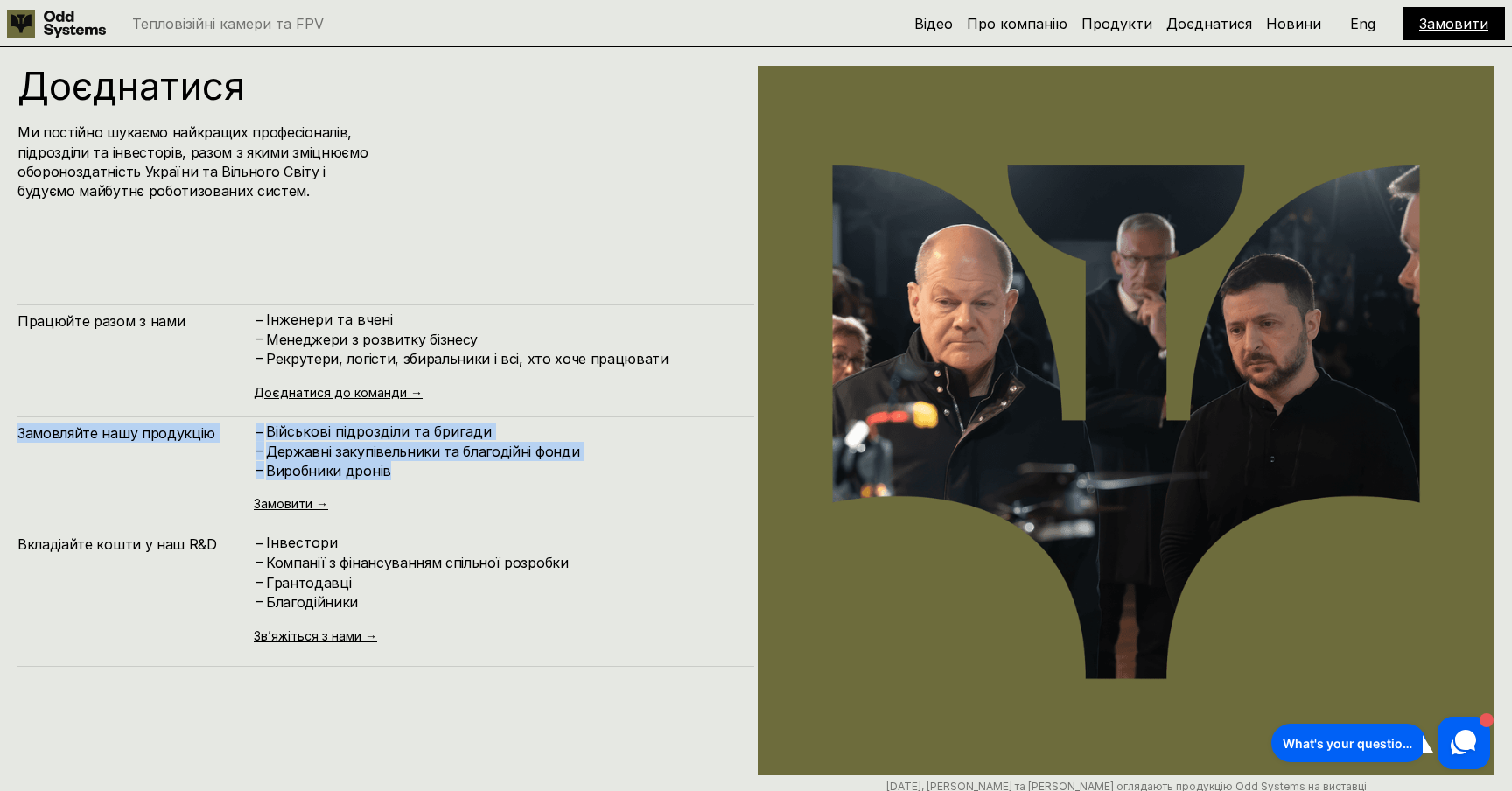
drag, startPoint x: 33, startPoint y: 430, endPoint x: 565, endPoint y: 482, distance: 534.5
click at [565, 482] on div "Доєднатися Ми постійно шукаємо найкращих професіоналів, підрозділи та інвесторі…" at bounding box center [756, 480] width 1512 height 967
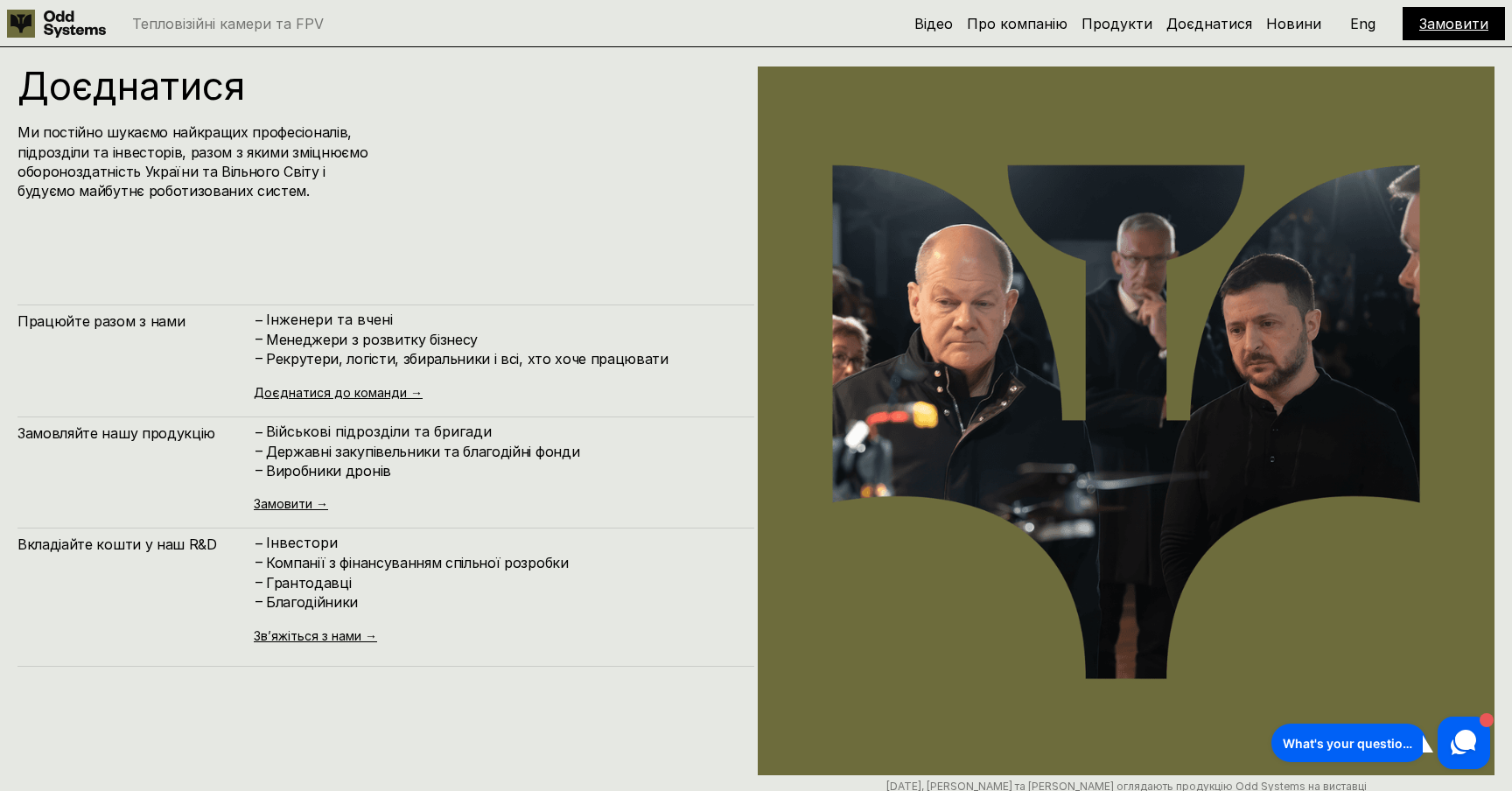
click at [565, 482] on div "– Військові підрозділи та бригади – Державні закупівельники та благодійні фонди…" at bounding box center [495, 466] width 483 height 88
drag, startPoint x: 19, startPoint y: 545, endPoint x: 262, endPoint y: 551, distance: 243.1
click at [262, 551] on div "Доєднатися Ми постійно шукаємо найкращих професіоналів, підрозділи та інвесторі…" at bounding box center [756, 480] width 1512 height 967
click at [262, 551] on h4 "–" at bounding box center [259, 544] width 7 height 20
drag, startPoint x: 286, startPoint y: 546, endPoint x: 450, endPoint y: 595, distance: 171.2
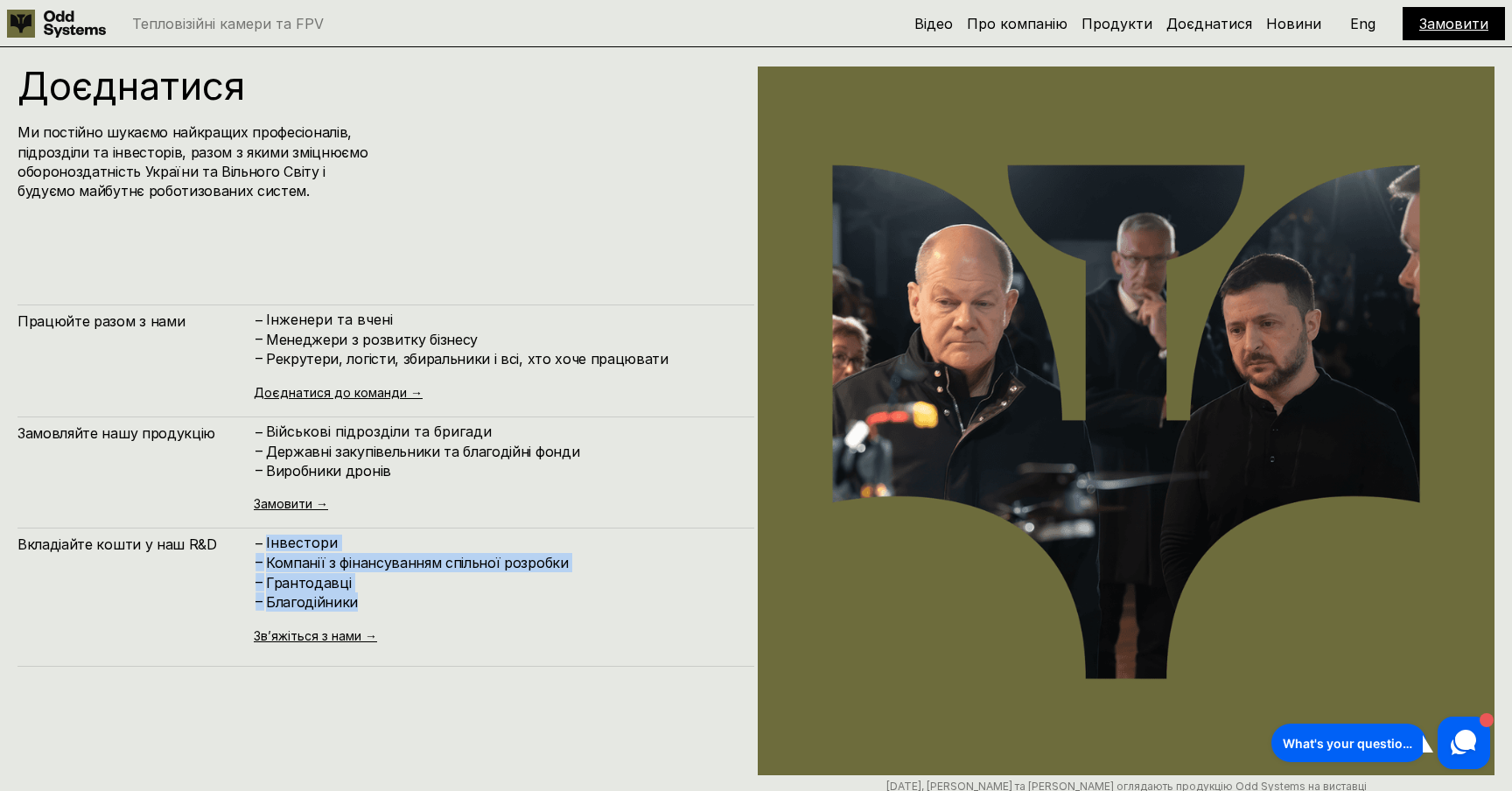
click at [450, 595] on div "– Інвестори – Компанії з фінансуванням спільної розробки – Грантодавці – Благод…" at bounding box center [495, 573] width 483 height 77
click at [445, 596] on h4 "Благодійники" at bounding box center [501, 602] width 471 height 20
drag, startPoint x: 329, startPoint y: 602, endPoint x: 366, endPoint y: 603, distance: 37.0
click at [366, 603] on div "– Благодійники" at bounding box center [495, 602] width 483 height 20
click at [366, 603] on h4 "Благодійники" at bounding box center [501, 602] width 471 height 20
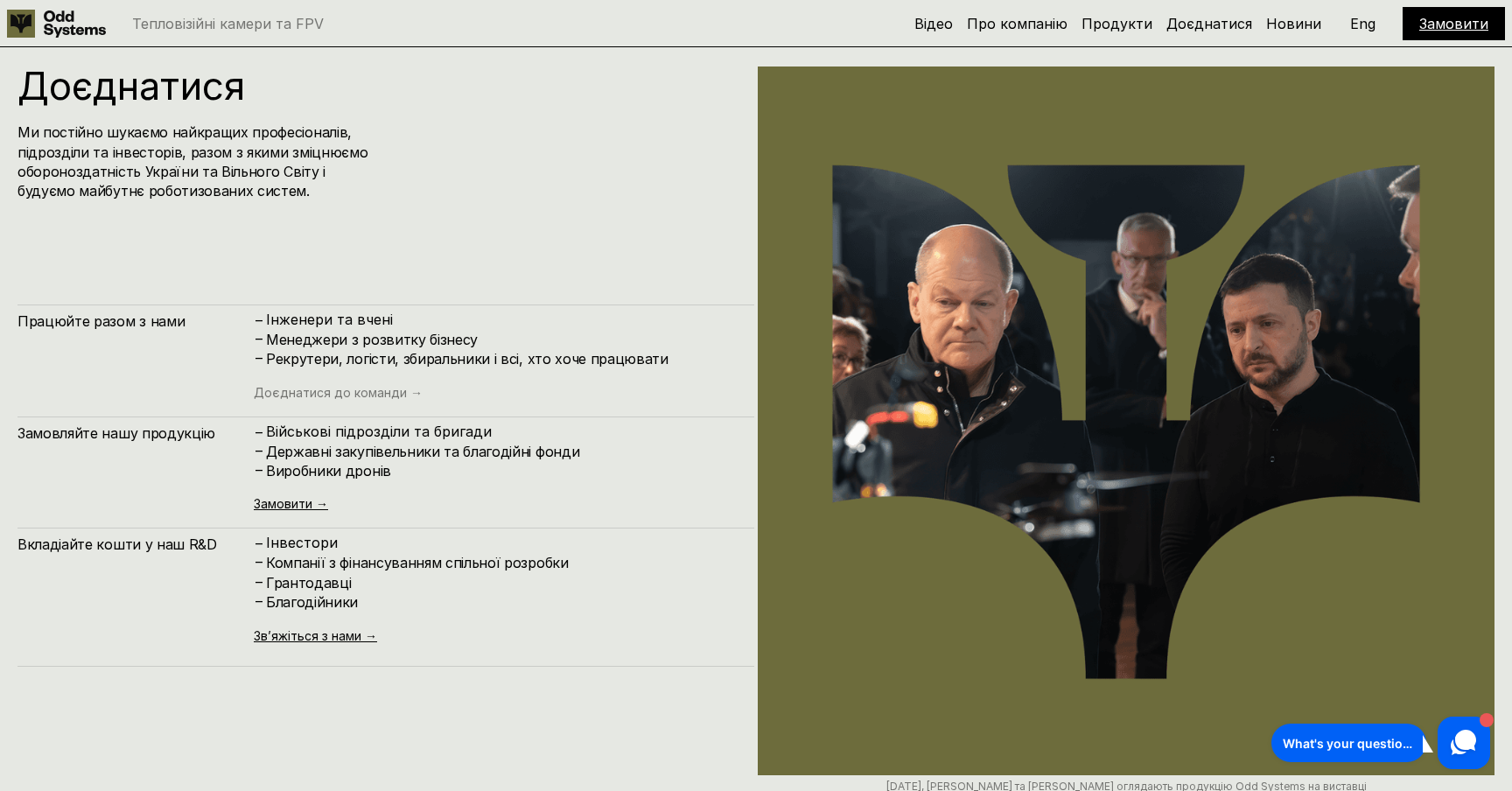
click at [336, 396] on link "Доєднатися до команди →" at bounding box center [338, 392] width 168 height 15
